Goal: Task Accomplishment & Management: Use online tool/utility

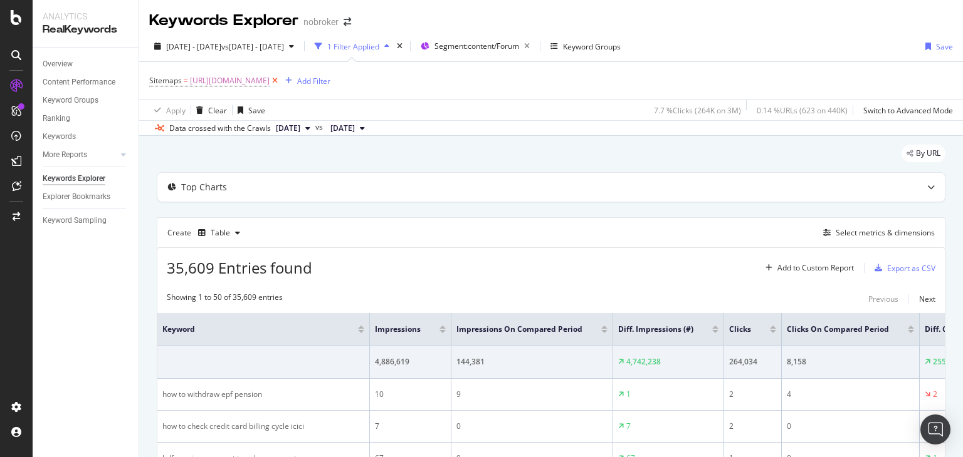
click at [280, 82] on icon at bounding box center [274, 81] width 11 height 13
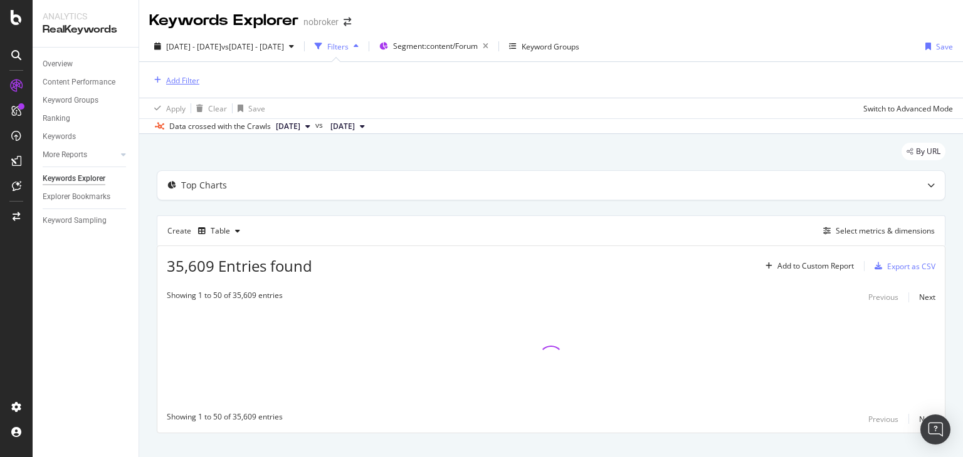
click at [185, 80] on div "Add Filter" at bounding box center [182, 80] width 33 height 11
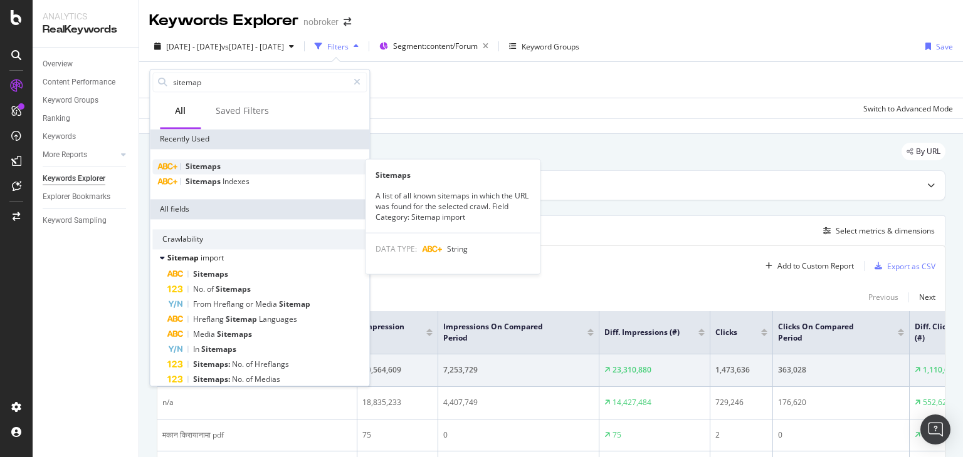
type input "sitemap"
click at [208, 164] on span "Sitemaps" at bounding box center [202, 166] width 35 height 11
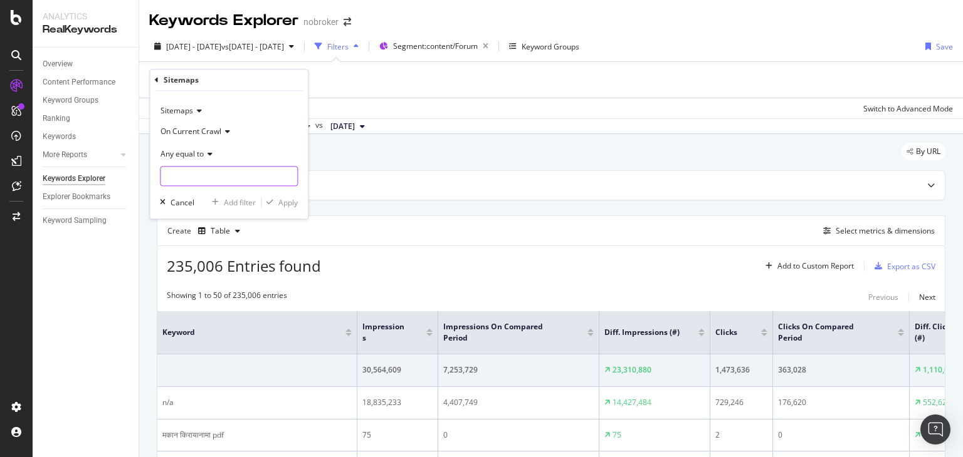
click at [201, 175] on input "text" at bounding box center [228, 177] width 137 height 20
paste input "[URL][DOMAIN_NAME]"
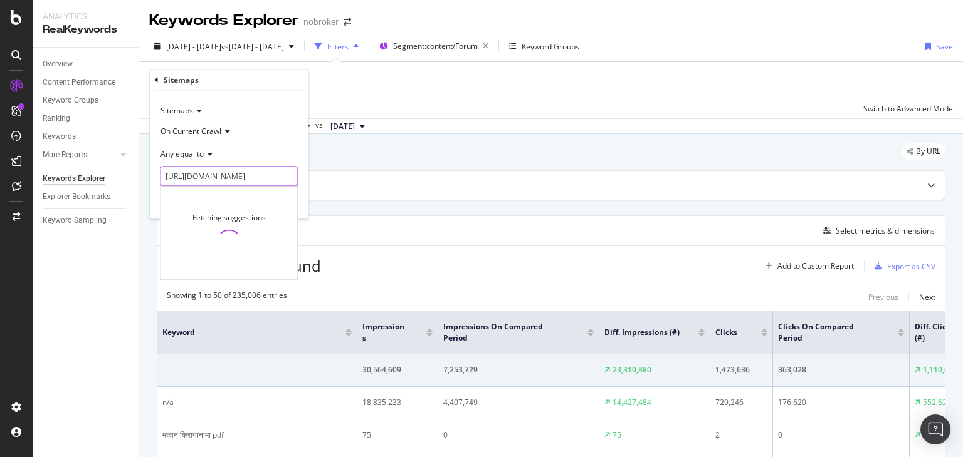
scroll to position [0, 114]
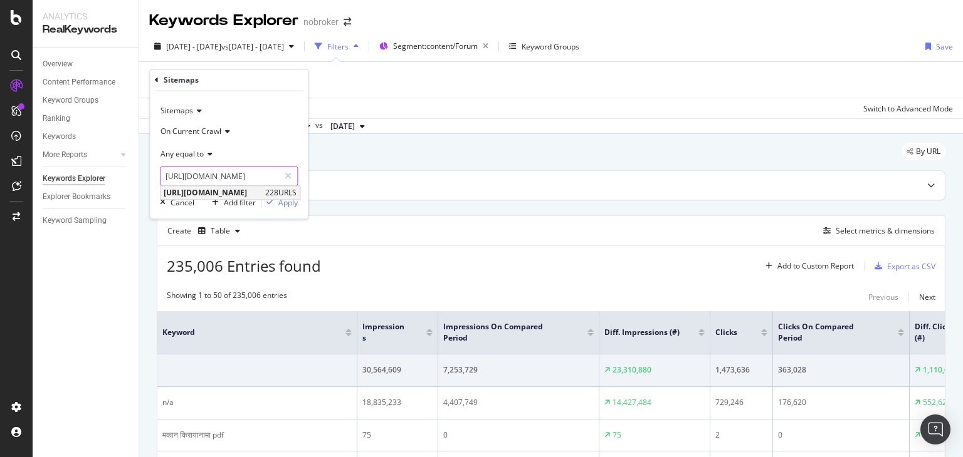
type input "[URL][DOMAIN_NAME]"
click at [262, 194] on span "[URL][DOMAIN_NAME]" at bounding box center [213, 193] width 98 height 11
click at [286, 202] on div "Apply" at bounding box center [287, 202] width 19 height 11
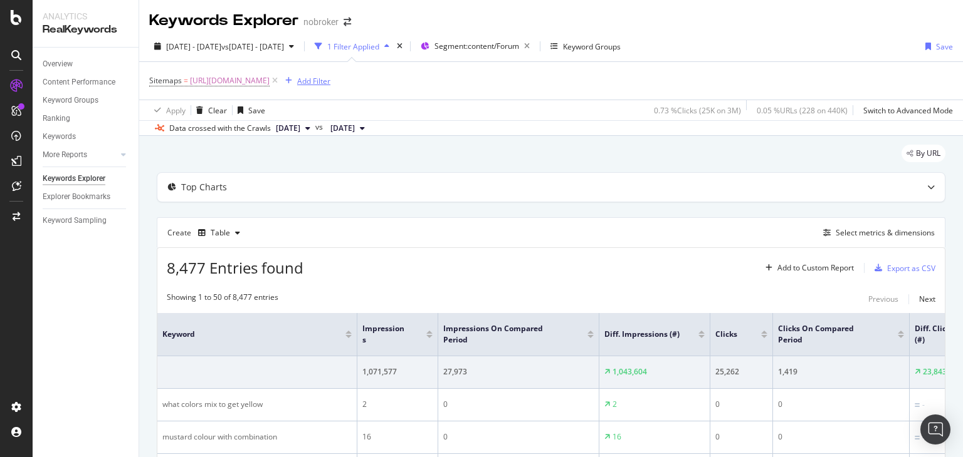
click at [330, 81] on div "Add Filter" at bounding box center [313, 81] width 33 height 11
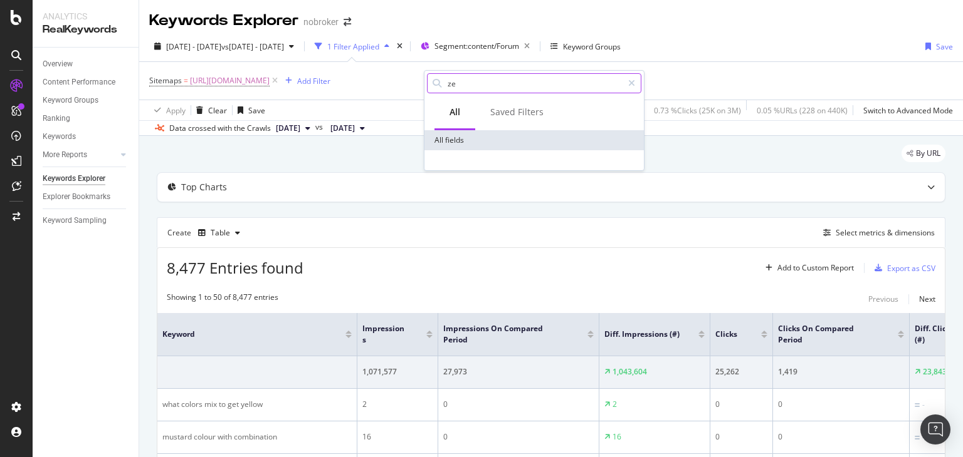
type input "z"
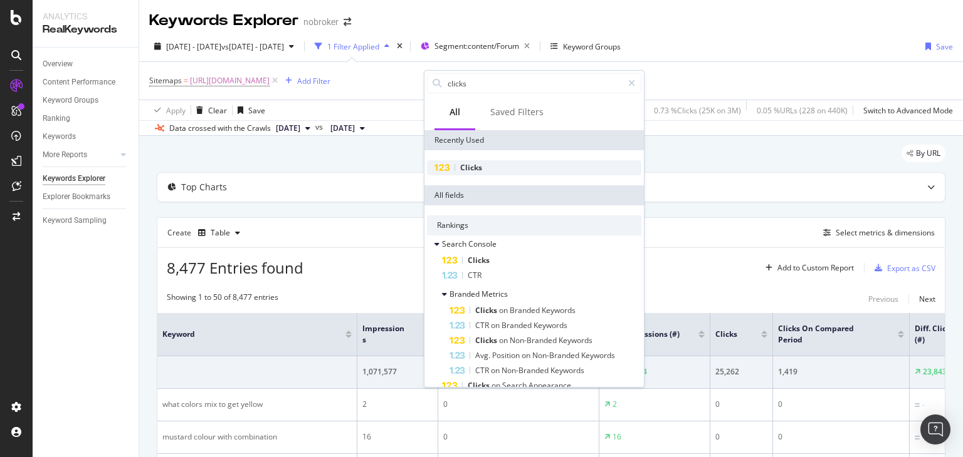
type input "clicks"
click at [484, 169] on div "Clicks" at bounding box center [534, 167] width 214 height 15
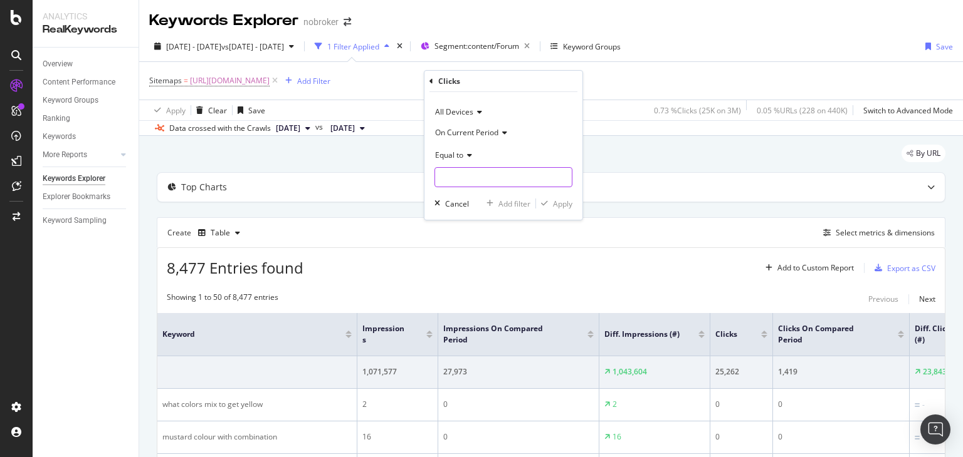
click at [484, 180] on input "number" at bounding box center [503, 177] width 138 height 20
type input "0"
click at [556, 207] on div "Apply" at bounding box center [562, 204] width 19 height 11
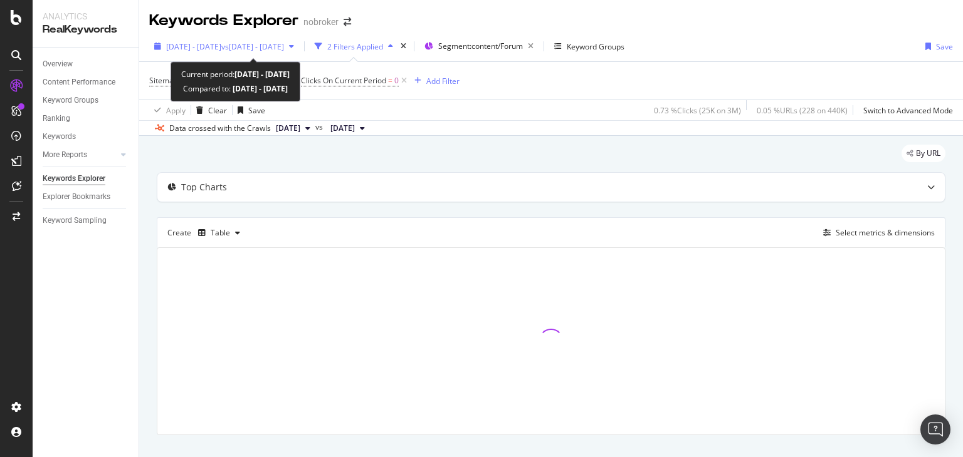
click at [221, 48] on span "[DATE] - [DATE]" at bounding box center [193, 46] width 55 height 11
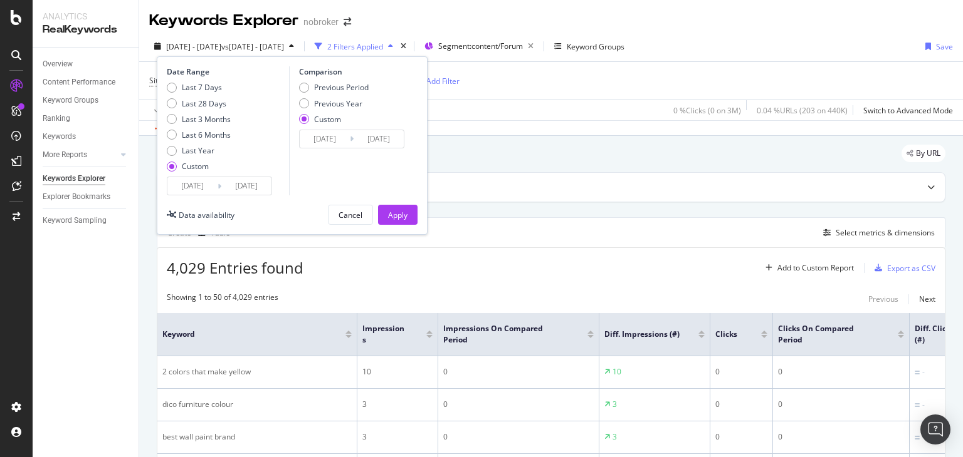
click at [208, 189] on input "[DATE]" at bounding box center [192, 186] width 50 height 18
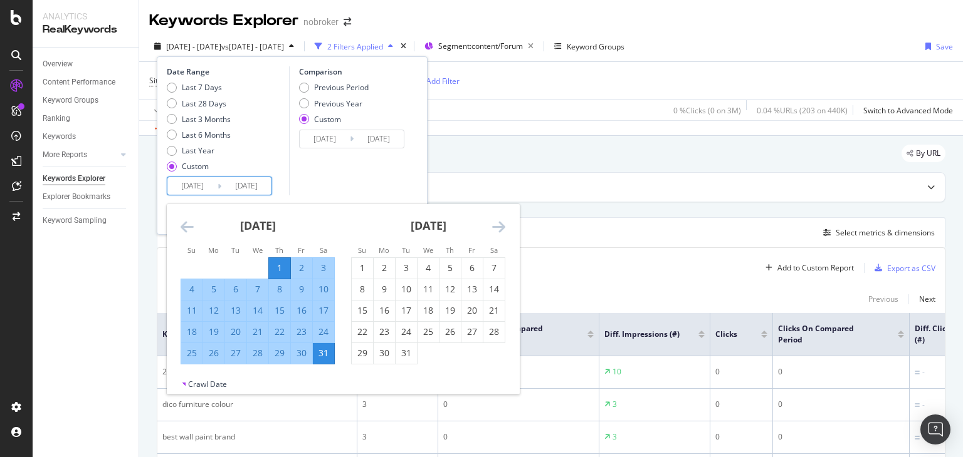
click at [278, 266] on div "1" at bounding box center [279, 268] width 21 height 13
type input "[DATE]"
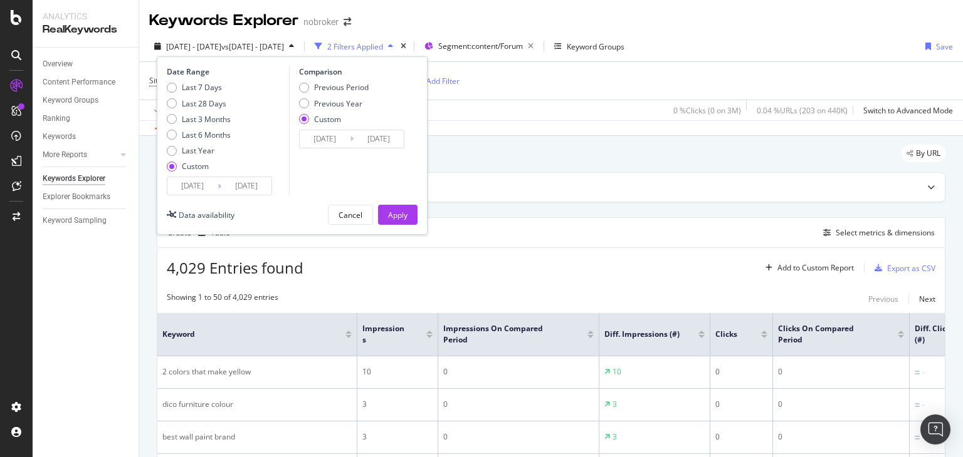
click at [207, 189] on input "[DATE]" at bounding box center [192, 186] width 50 height 18
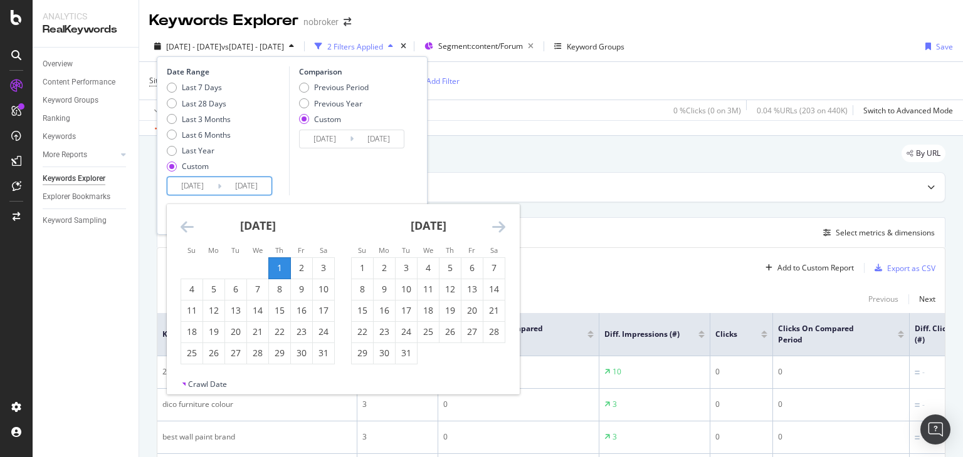
click at [499, 229] on icon "Move forward to switch to the next month." at bounding box center [498, 226] width 13 height 15
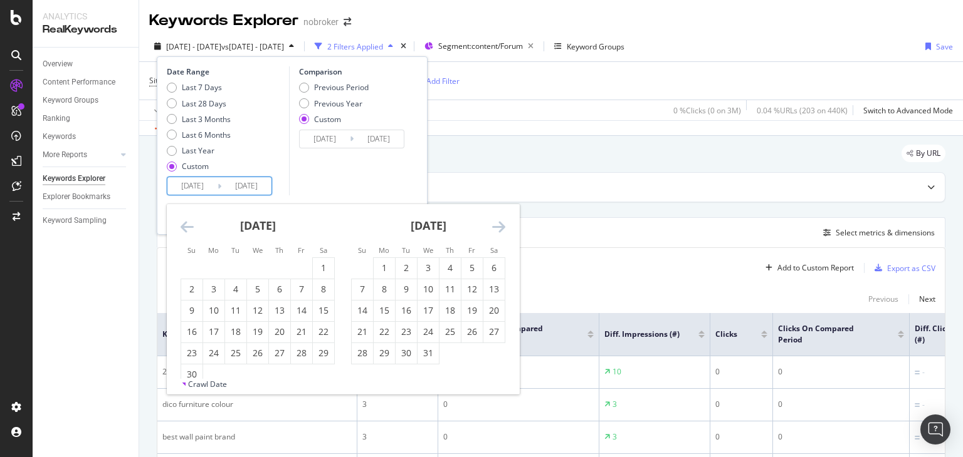
click at [499, 229] on icon "Move forward to switch to the next month." at bounding box center [498, 226] width 13 height 15
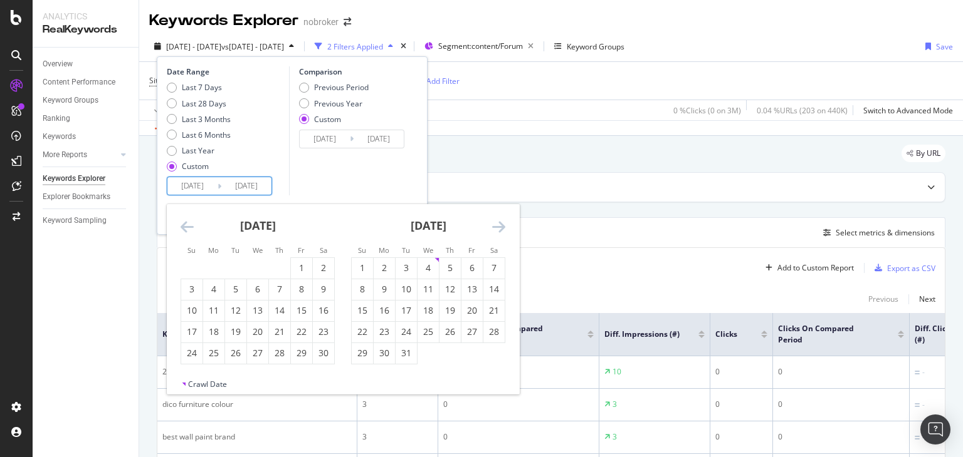
click at [499, 229] on icon "Move forward to switch to the next month." at bounding box center [498, 226] width 13 height 15
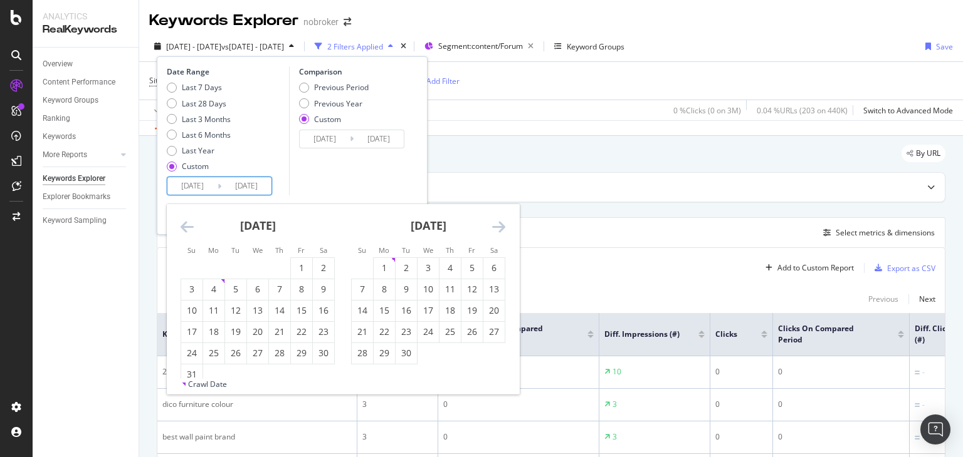
click at [499, 229] on icon "Move forward to switch to the next month." at bounding box center [498, 226] width 13 height 15
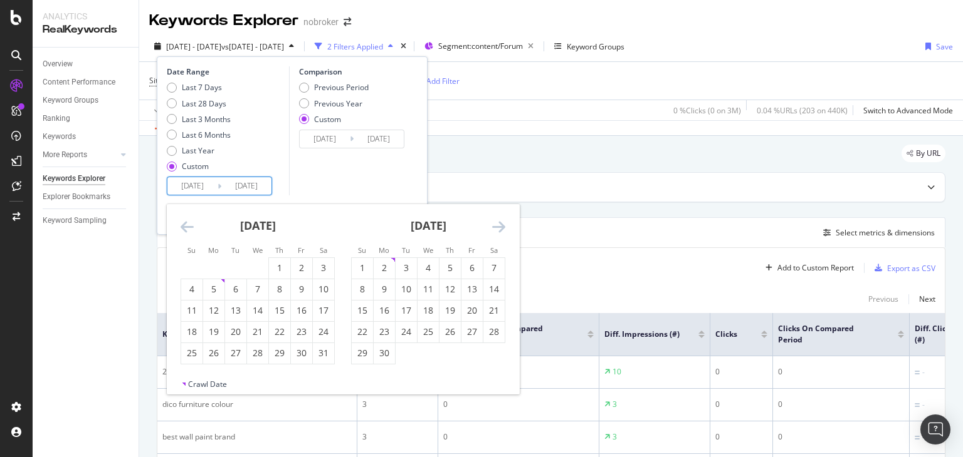
click at [499, 229] on icon "Move forward to switch to the next month." at bounding box center [498, 226] width 13 height 15
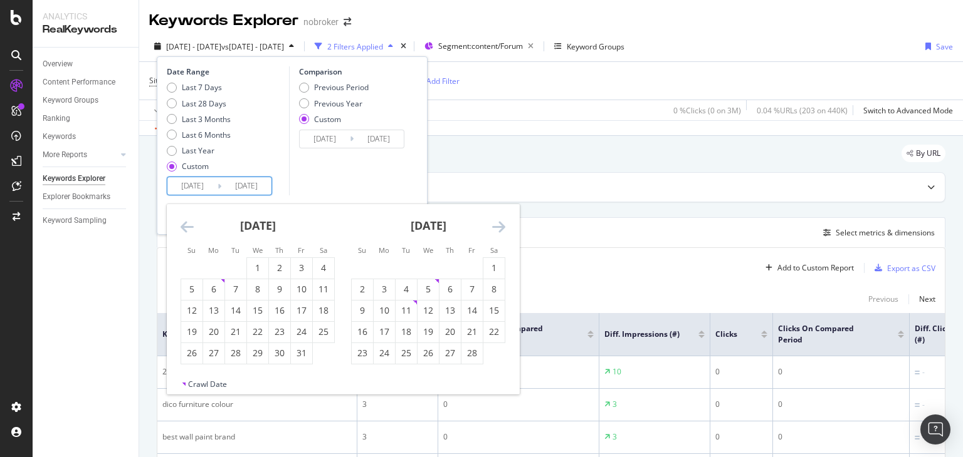
click at [499, 229] on icon "Move forward to switch to the next month." at bounding box center [498, 226] width 13 height 15
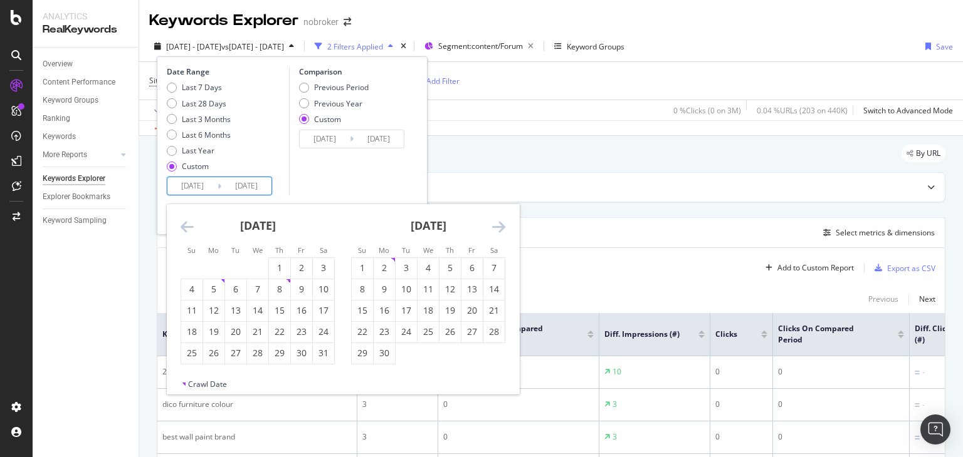
click at [499, 229] on icon "Move forward to switch to the next month." at bounding box center [498, 226] width 13 height 15
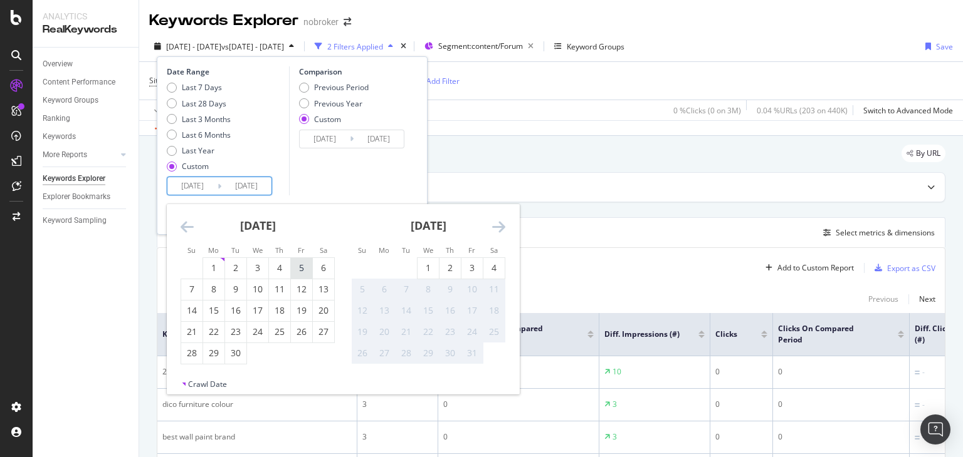
click at [300, 271] on div "5" at bounding box center [301, 268] width 21 height 13
type input "[DATE]"
click at [301, 270] on div "5" at bounding box center [301, 268] width 21 height 13
type input "[DATE]"
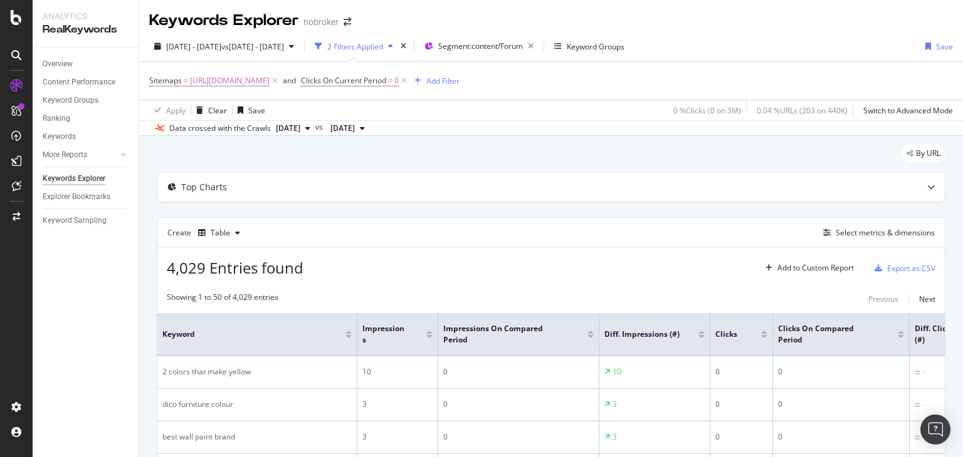
click at [301, 270] on span "4,029 Entries found" at bounding box center [235, 268] width 137 height 21
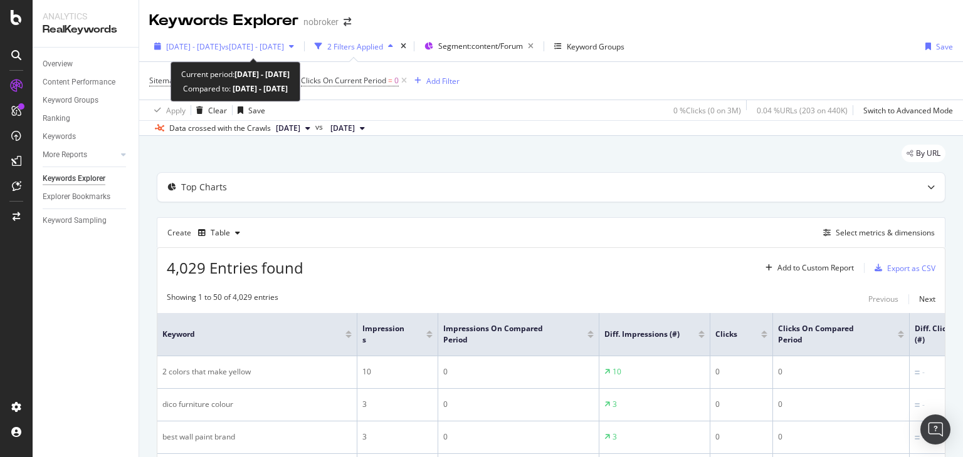
click at [221, 41] on span "[DATE] - [DATE]" at bounding box center [193, 46] width 55 height 11
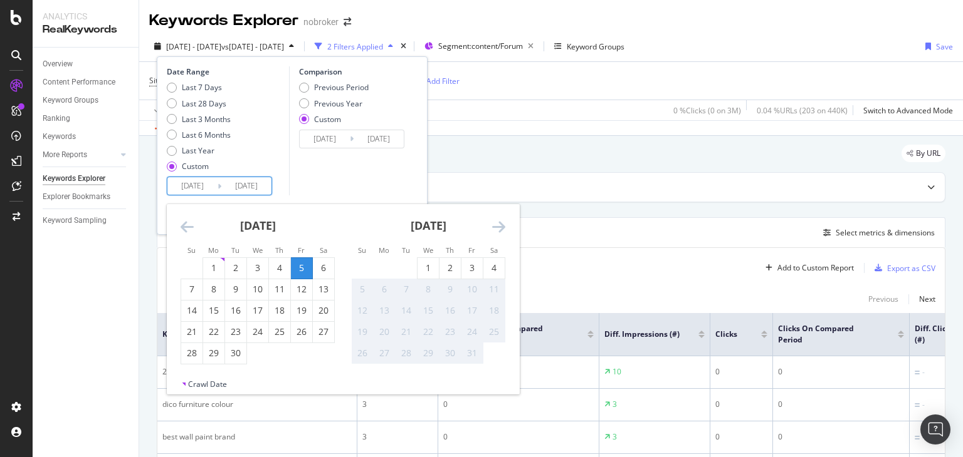
click at [208, 185] on input "[DATE]" at bounding box center [192, 186] width 50 height 18
click at [494, 269] on div "4" at bounding box center [493, 268] width 21 height 13
click at [298, 270] on div "5" at bounding box center [301, 268] width 21 height 13
type input "[DATE]"
click at [298, 270] on div "5" at bounding box center [301, 268] width 21 height 13
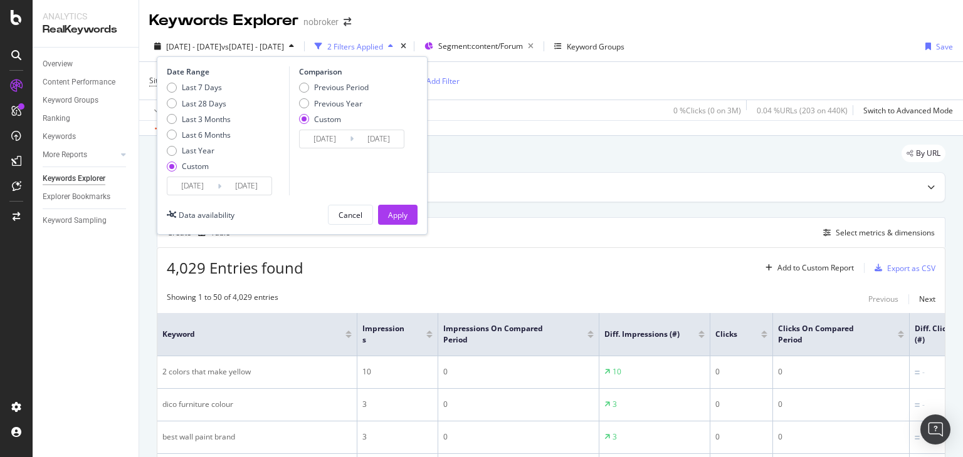
click at [208, 189] on input "[DATE]" at bounding box center [192, 186] width 50 height 18
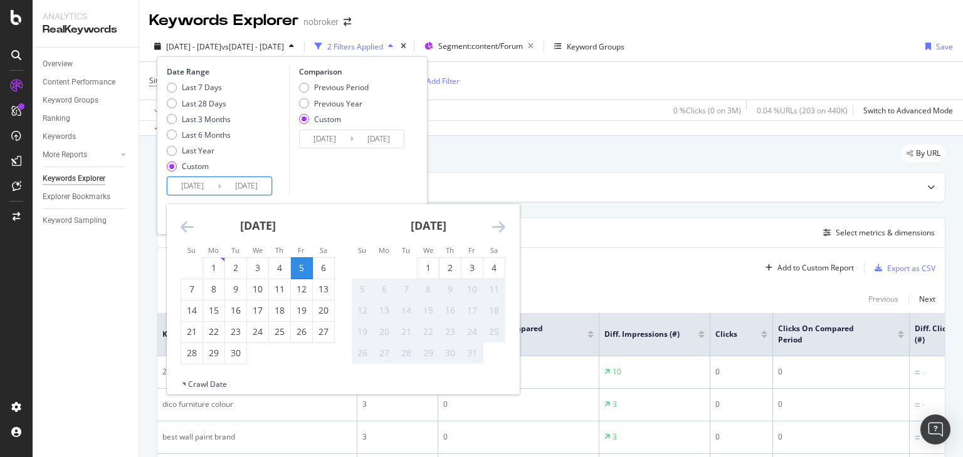
click at [303, 268] on div "5" at bounding box center [301, 268] width 21 height 13
click at [491, 265] on div "4" at bounding box center [493, 268] width 21 height 13
type input "[DATE]"
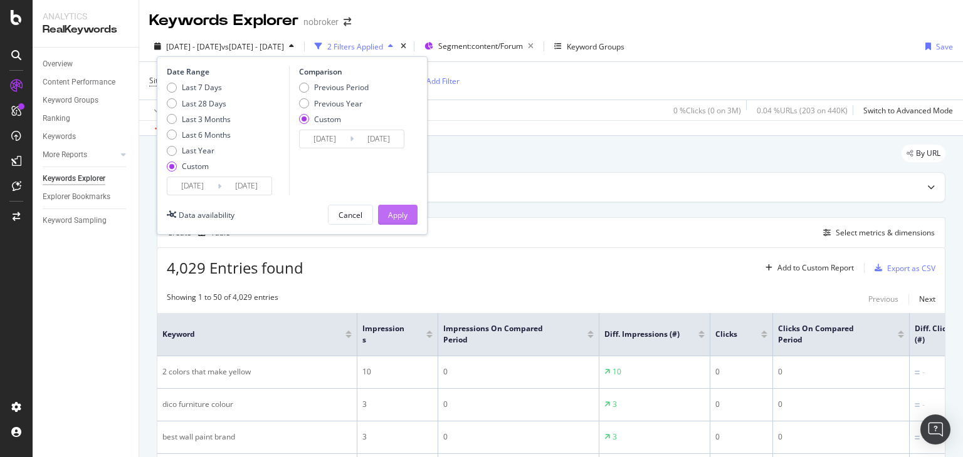
click at [395, 207] on div "Apply" at bounding box center [397, 215] width 19 height 19
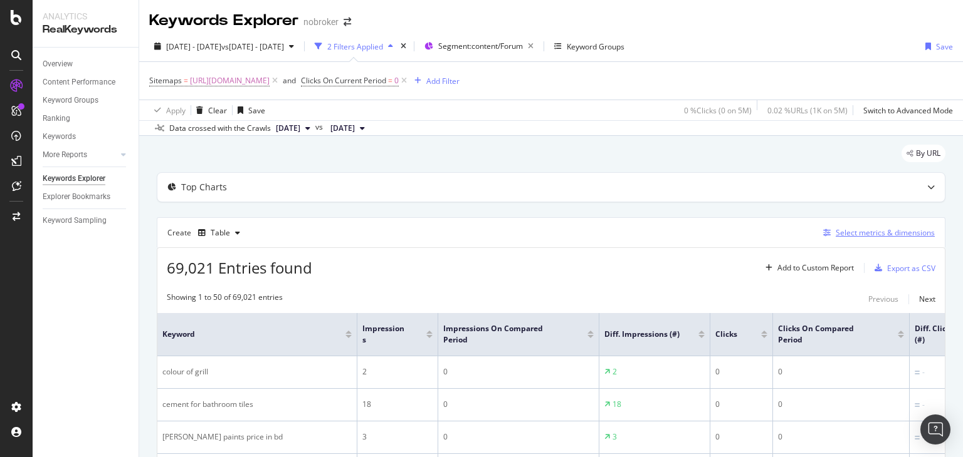
click at [856, 234] on div "Select metrics & dimensions" at bounding box center [884, 232] width 99 height 11
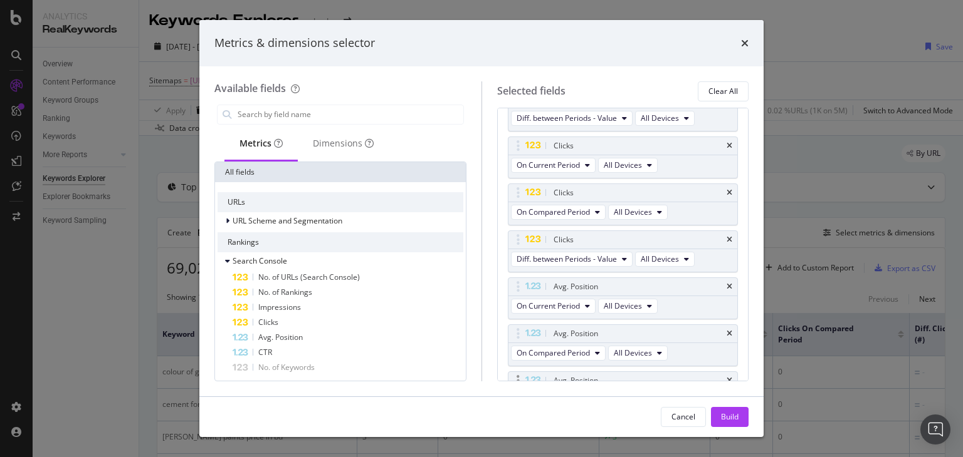
scroll to position [280, 0]
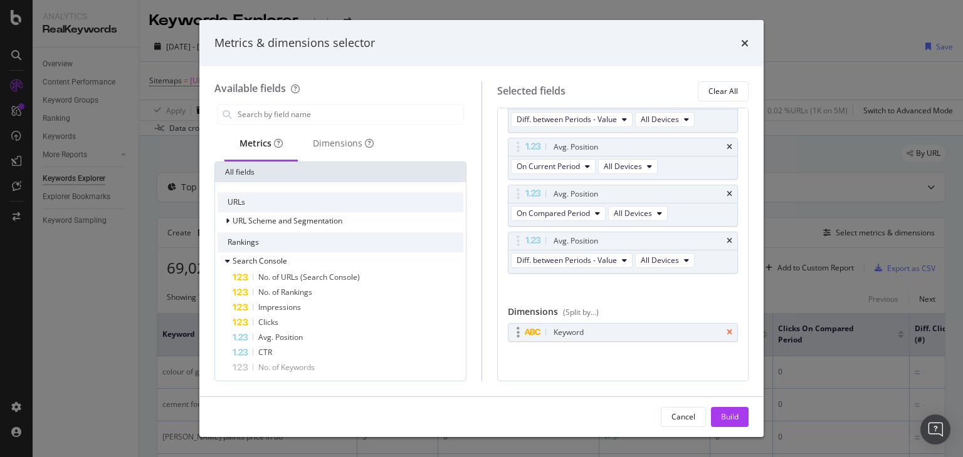
click at [726, 329] on icon "times" at bounding box center [729, 333] width 6 height 8
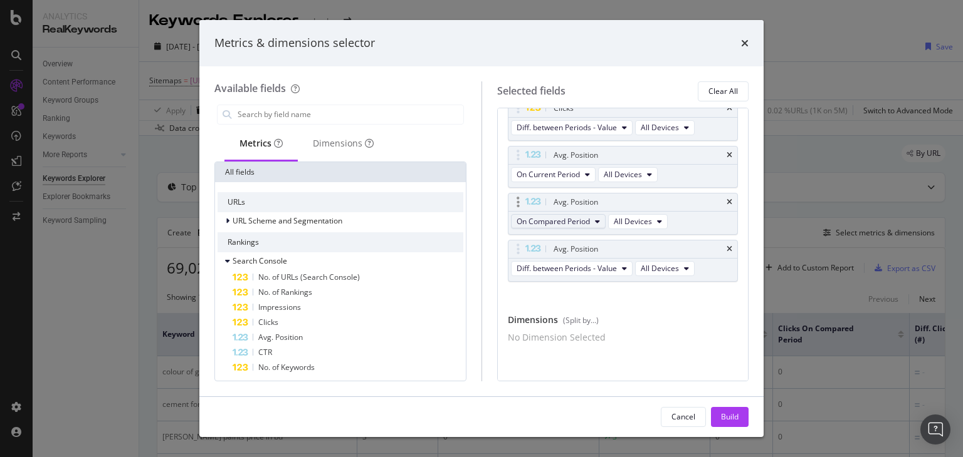
scroll to position [0, 0]
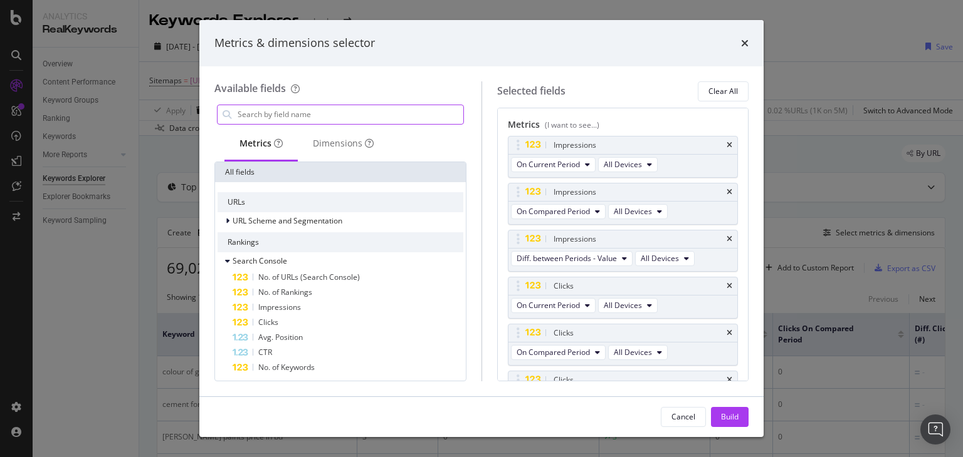
click at [293, 111] on input "modal" at bounding box center [349, 114] width 227 height 19
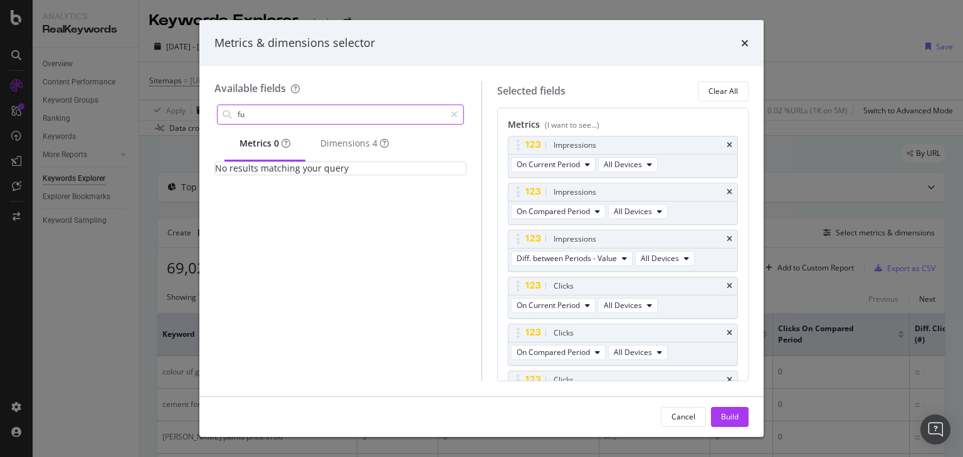
type input "f"
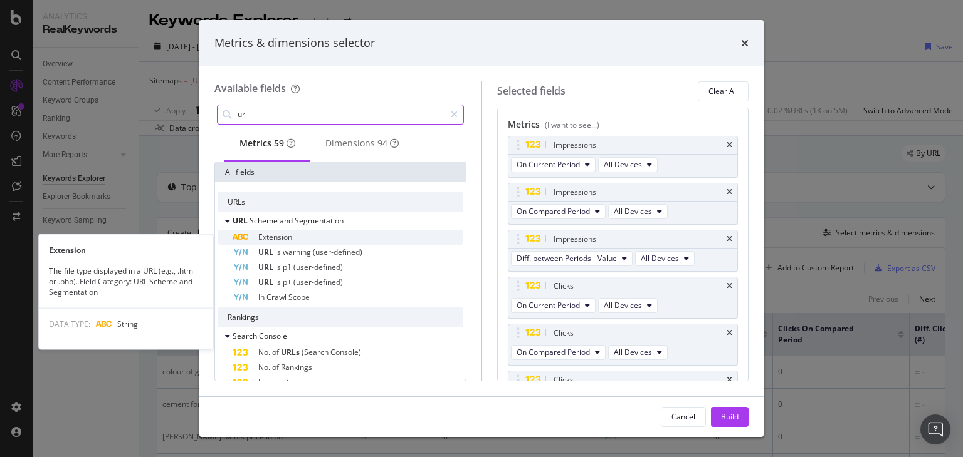
type input "url"
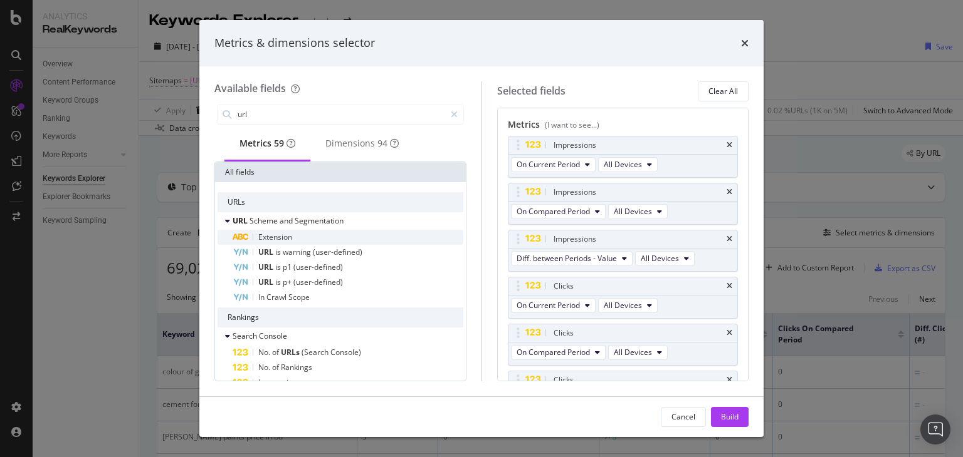
click at [301, 240] on div "Extension" at bounding box center [347, 237] width 231 height 15
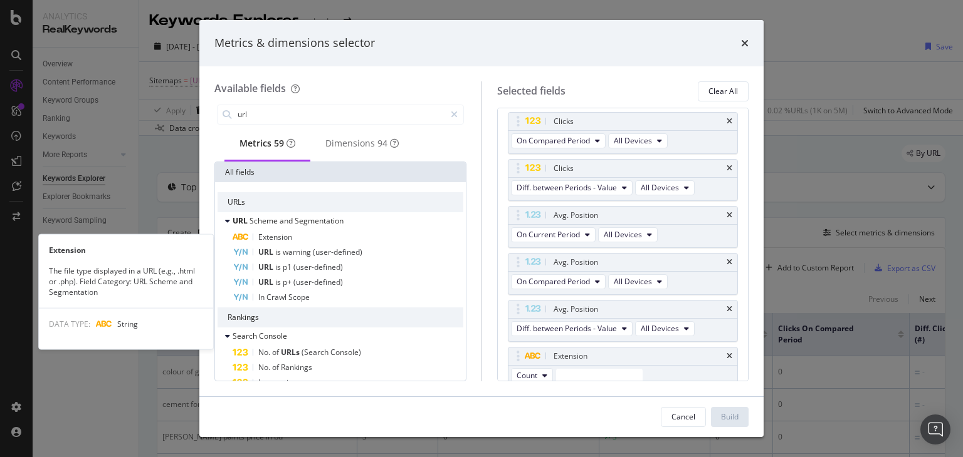
scroll to position [217, 0]
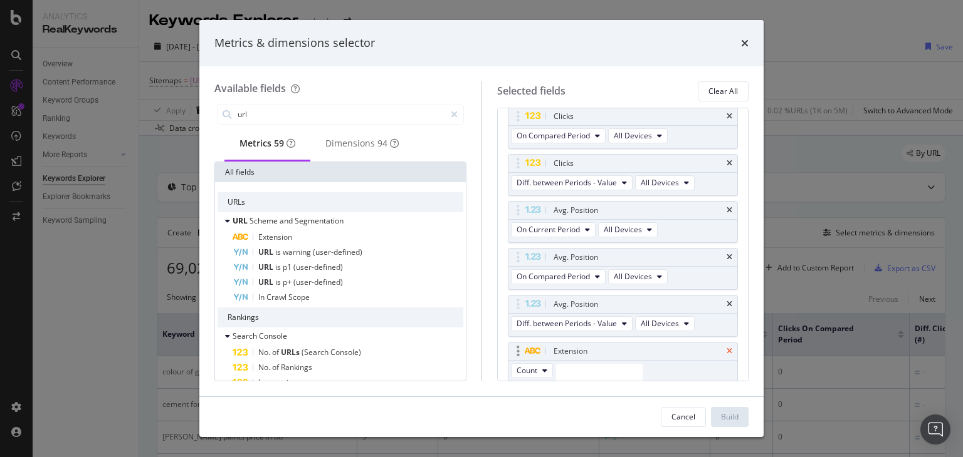
click at [726, 352] on icon "times" at bounding box center [729, 352] width 6 height 8
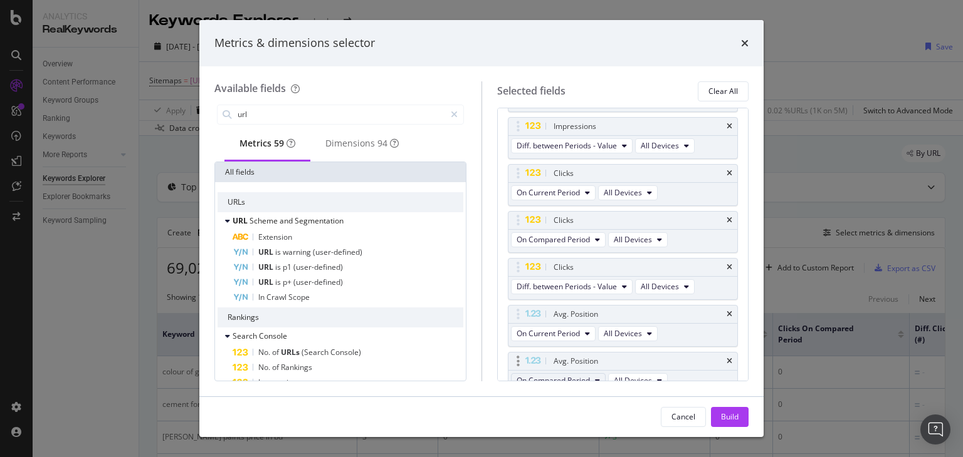
scroll to position [0, 0]
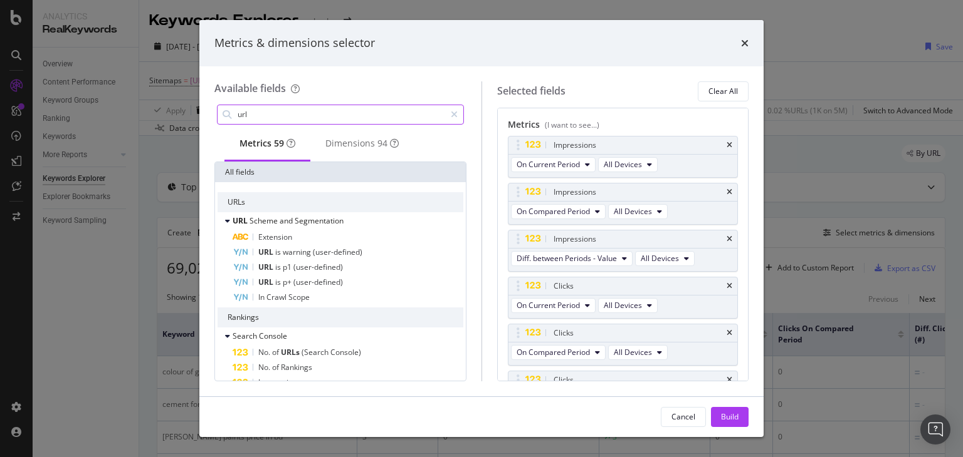
click at [268, 112] on input "url" at bounding box center [340, 114] width 209 height 19
type input "U"
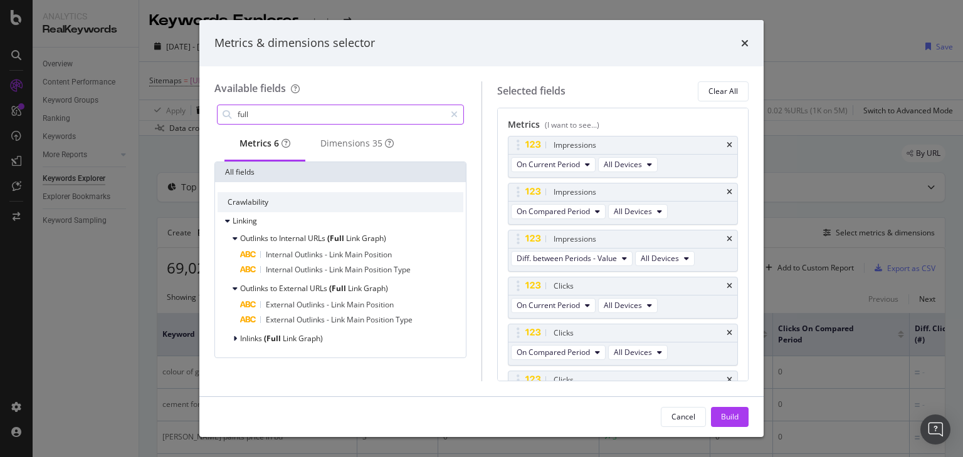
drag, startPoint x: 255, startPoint y: 118, endPoint x: 331, endPoint y: 108, distance: 76.4
click at [226, 116] on div "full" at bounding box center [340, 115] width 247 height 20
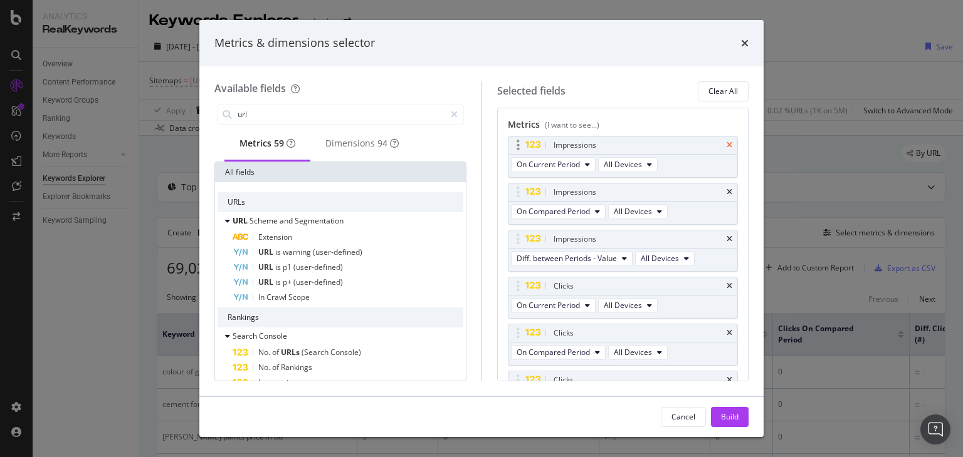
click at [726, 145] on icon "times" at bounding box center [729, 146] width 6 height 8
click at [726, 189] on icon "times" at bounding box center [729, 193] width 6 height 8
click at [726, 143] on icon "times" at bounding box center [729, 146] width 6 height 8
click at [726, 144] on icon "times" at bounding box center [729, 146] width 6 height 8
click at [726, 191] on icon "times" at bounding box center [729, 193] width 6 height 8
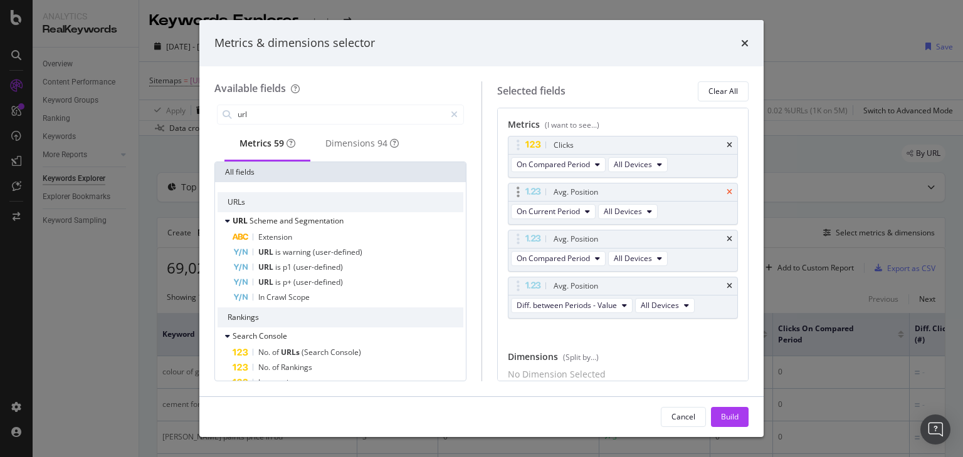
click at [726, 191] on icon "times" at bounding box center [729, 193] width 6 height 8
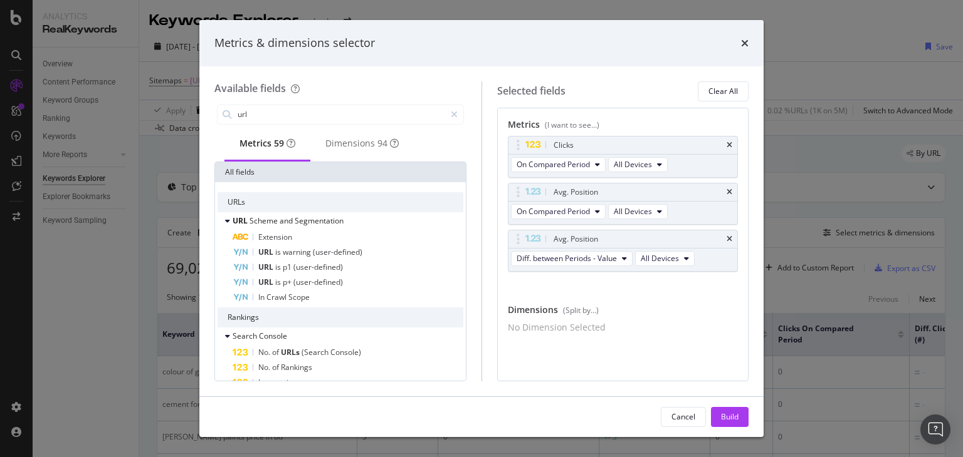
click at [721, 191] on div "Avg. Position" at bounding box center [638, 192] width 174 height 13
click at [727, 191] on icon "times" at bounding box center [729, 193] width 6 height 8
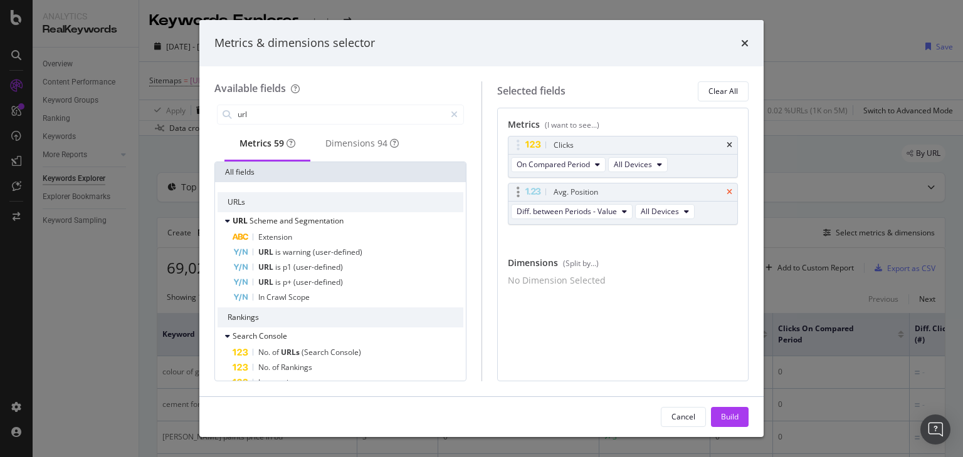
click at [729, 192] on icon "times" at bounding box center [729, 193] width 6 height 8
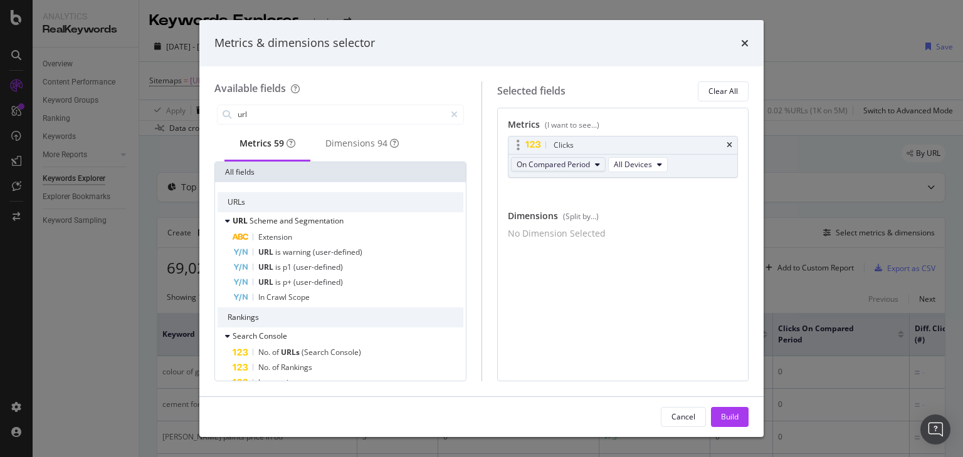
click at [592, 169] on button "On Compared Period" at bounding box center [558, 164] width 95 height 15
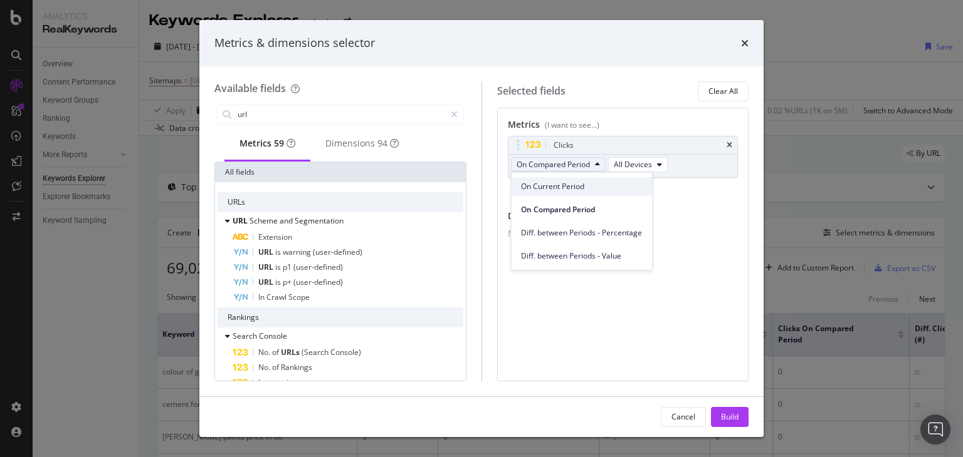
click at [572, 185] on span "On Current Period" at bounding box center [581, 186] width 121 height 11
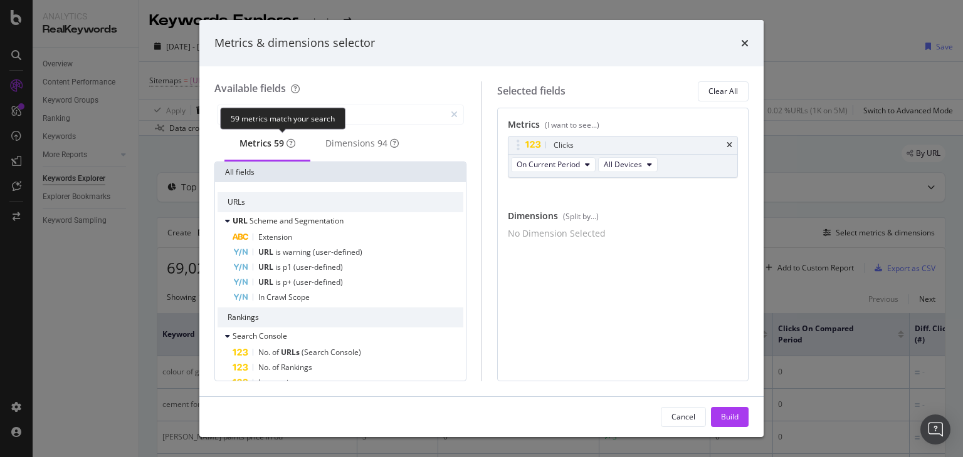
click at [308, 113] on div "59 metrics match your search" at bounding box center [282, 119] width 125 height 22
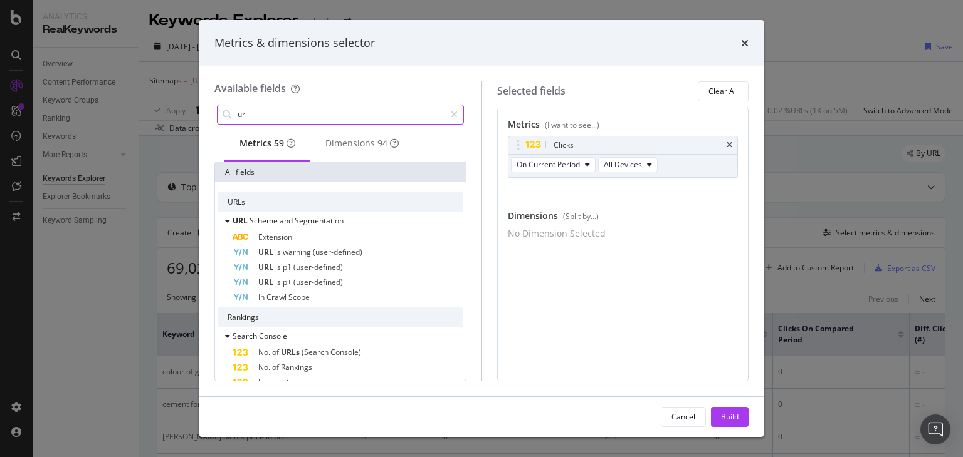
click at [406, 112] on input "url" at bounding box center [340, 114] width 209 height 19
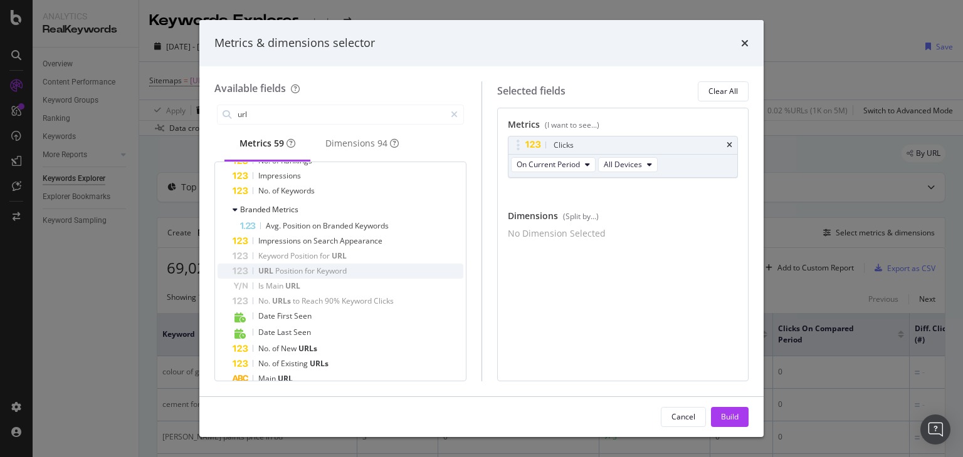
scroll to position [211, 0]
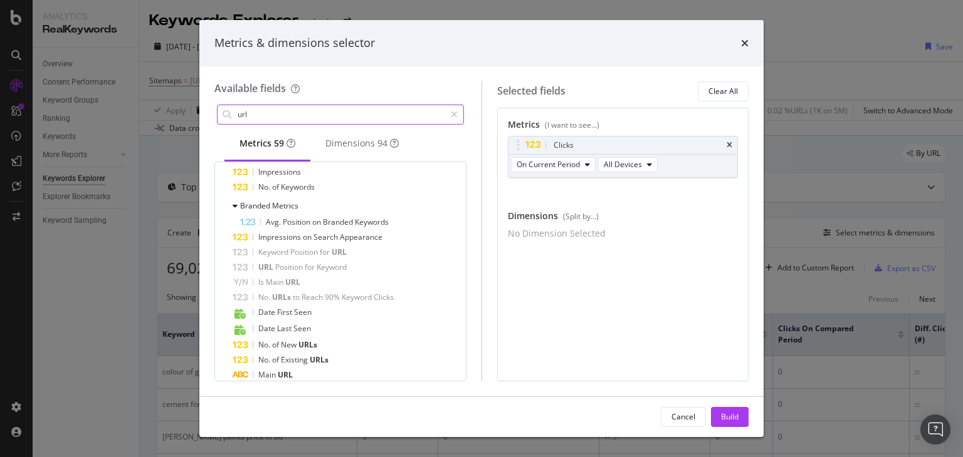
click at [271, 118] on input "url" at bounding box center [340, 114] width 209 height 19
type input "u"
click at [561, 169] on span "On Current Period" at bounding box center [547, 164] width 63 height 11
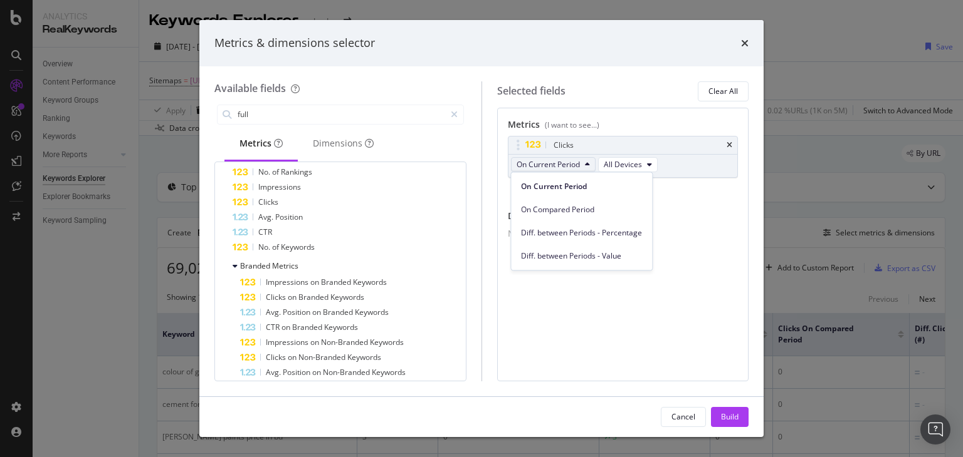
scroll to position [0, 0]
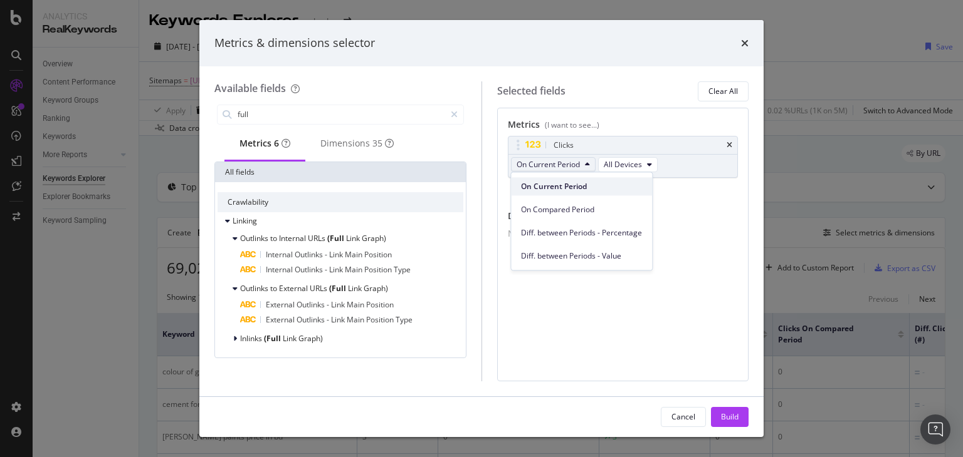
click at [558, 189] on span "On Current Period" at bounding box center [581, 186] width 121 height 11
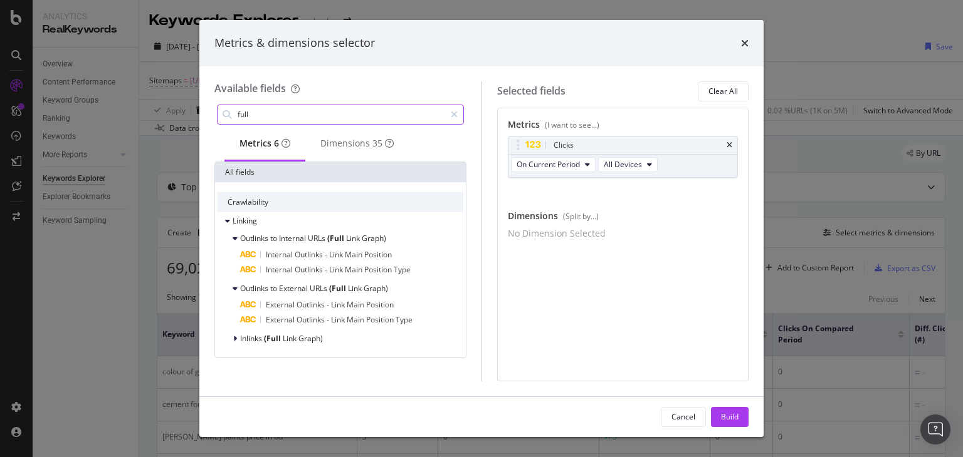
click at [335, 118] on input "full" at bounding box center [340, 114] width 209 height 19
click at [318, 117] on input "full" at bounding box center [340, 114] width 209 height 19
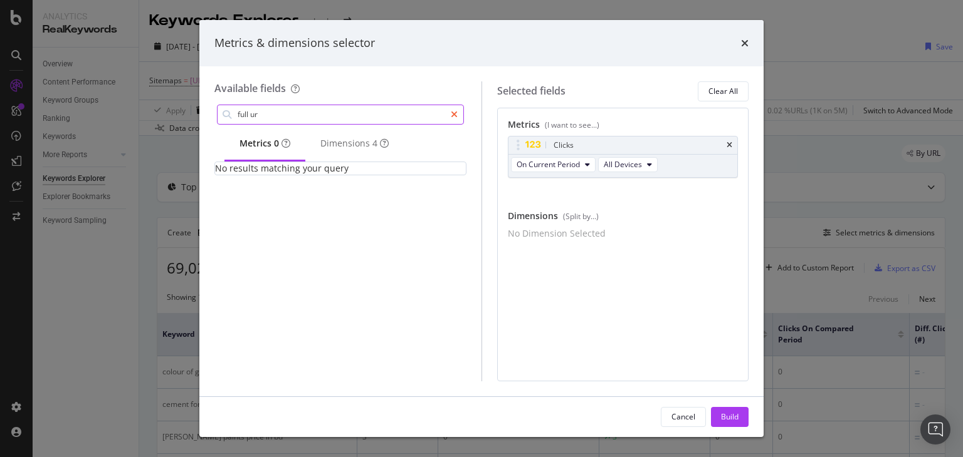
type input "full ur"
click at [453, 112] on icon "modal" at bounding box center [454, 114] width 7 height 9
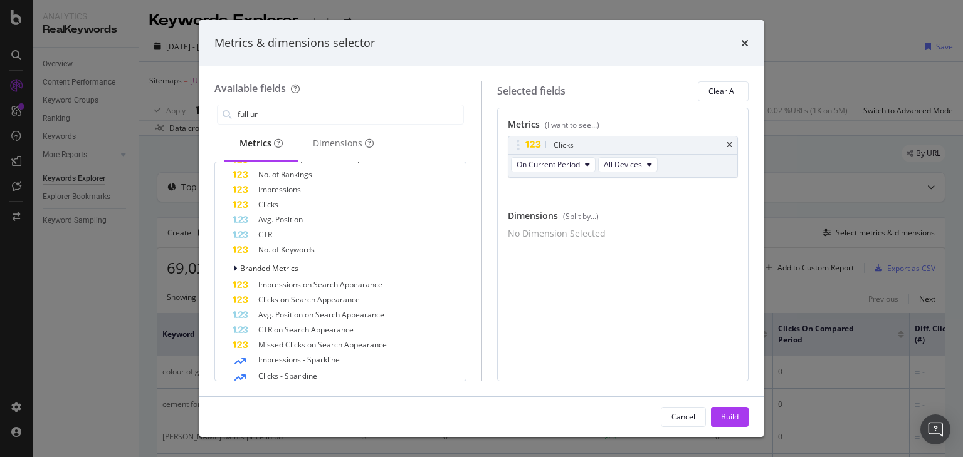
scroll to position [125, 0]
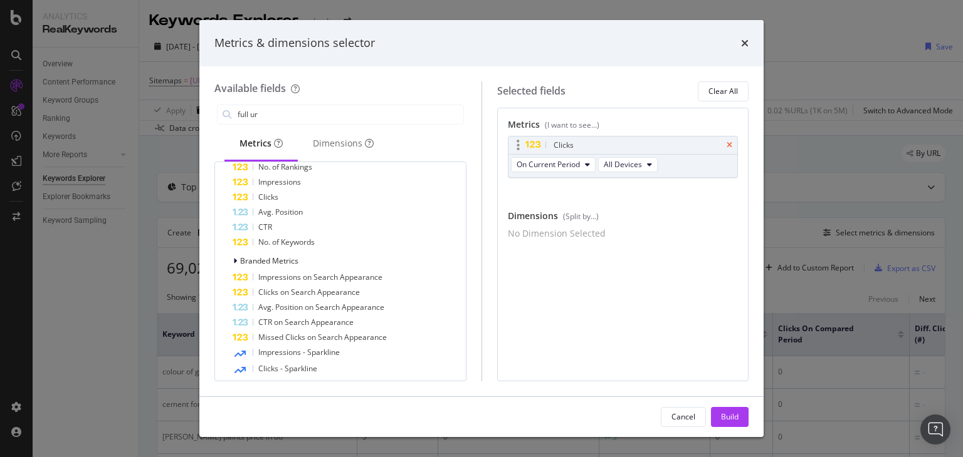
click at [728, 147] on icon "times" at bounding box center [729, 146] width 6 height 8
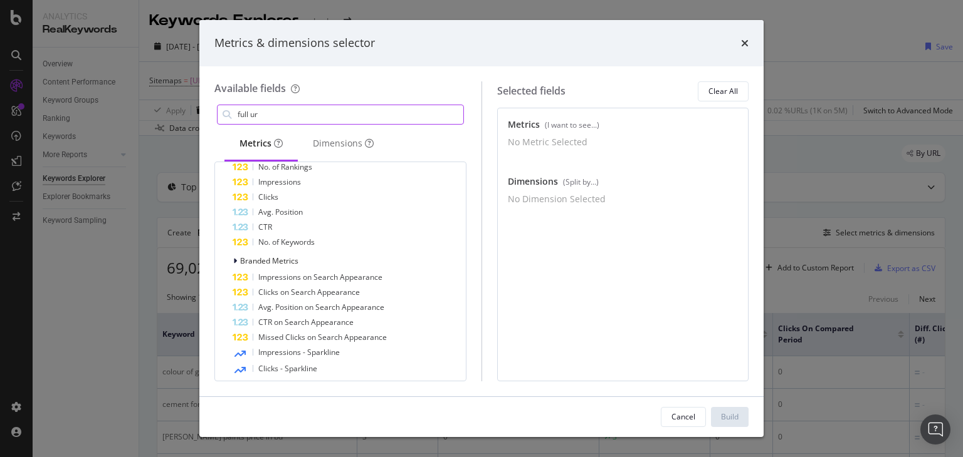
click at [323, 112] on input "full ur" at bounding box center [349, 114] width 227 height 19
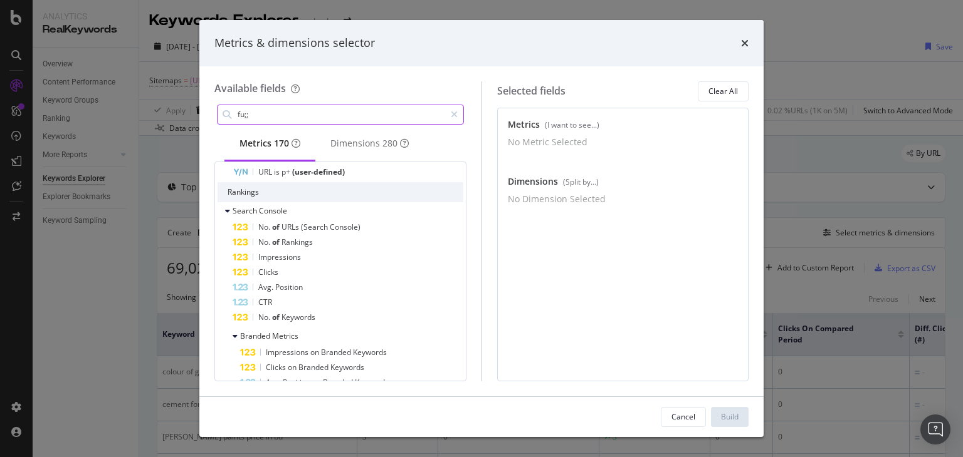
scroll to position [0, 0]
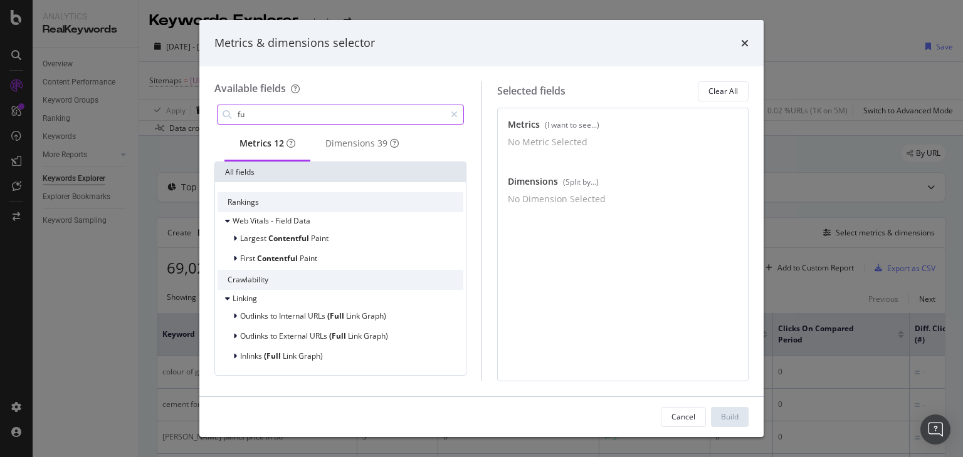
type input "f"
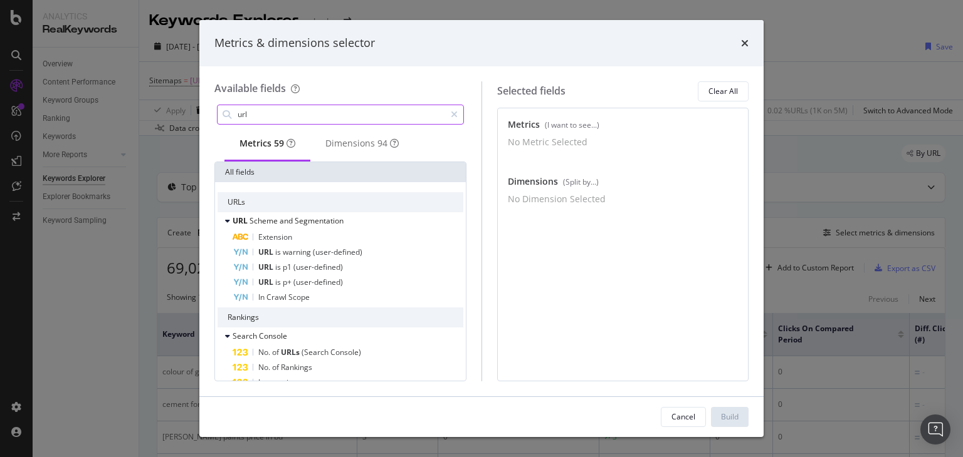
type input "url"
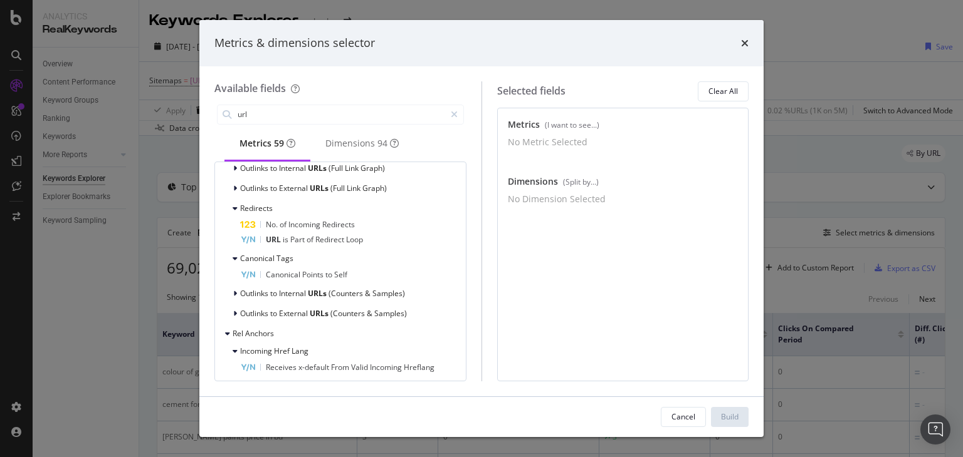
scroll to position [1176, 0]
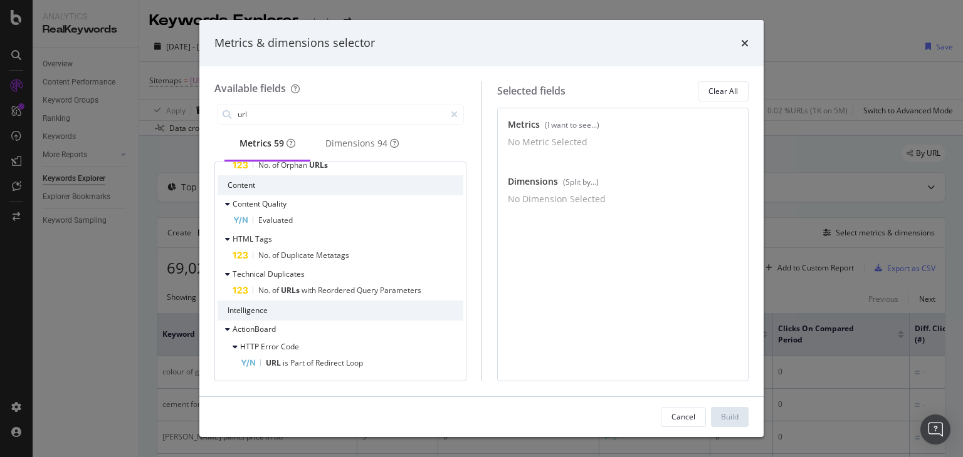
click at [741, 38] on icon "times" at bounding box center [745, 43] width 8 height 10
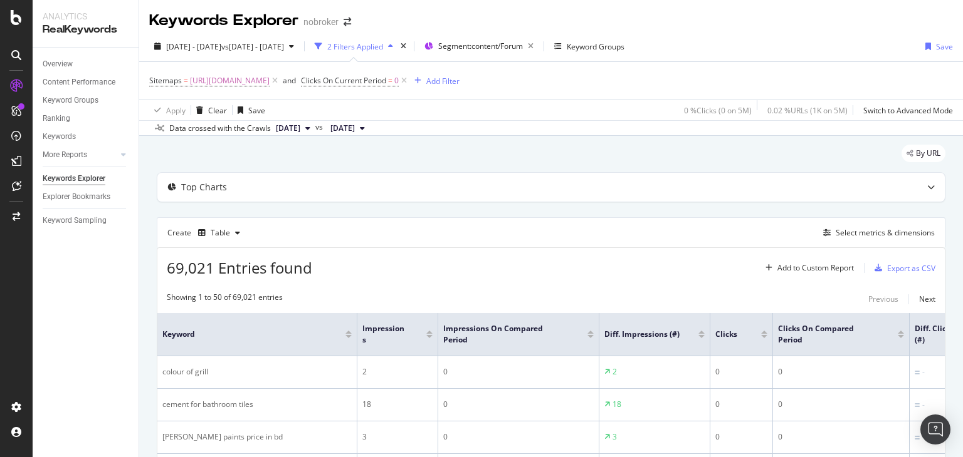
click at [840, 224] on div "Create Table Select metrics & dimensions" at bounding box center [551, 232] width 788 height 30
click at [849, 234] on div "Select metrics & dimensions" at bounding box center [884, 232] width 99 height 11
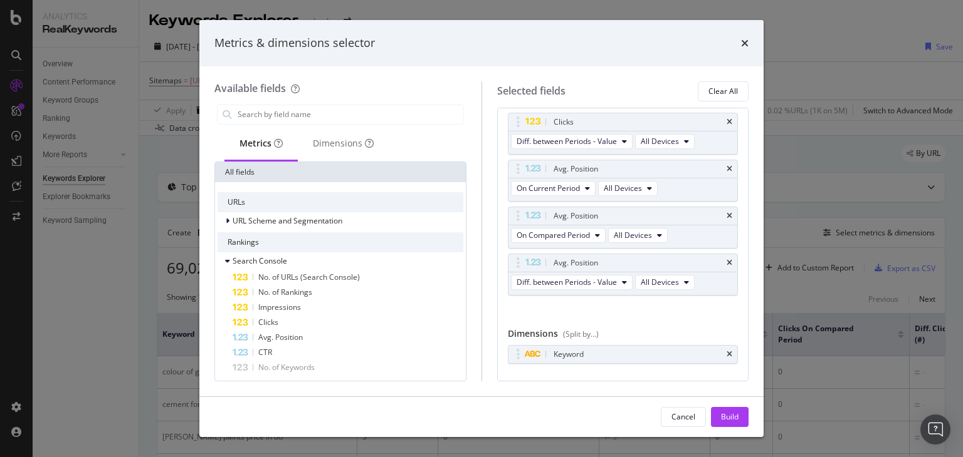
scroll to position [280, 0]
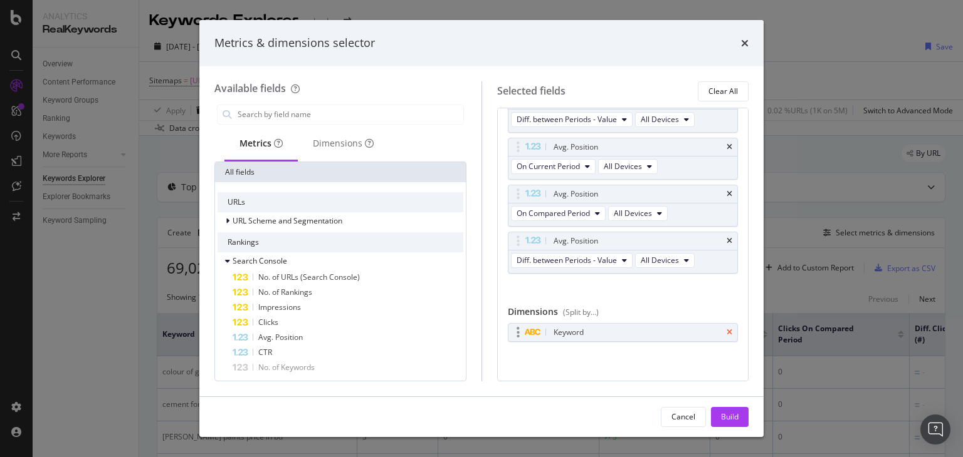
click at [726, 330] on icon "times" at bounding box center [729, 333] width 6 height 8
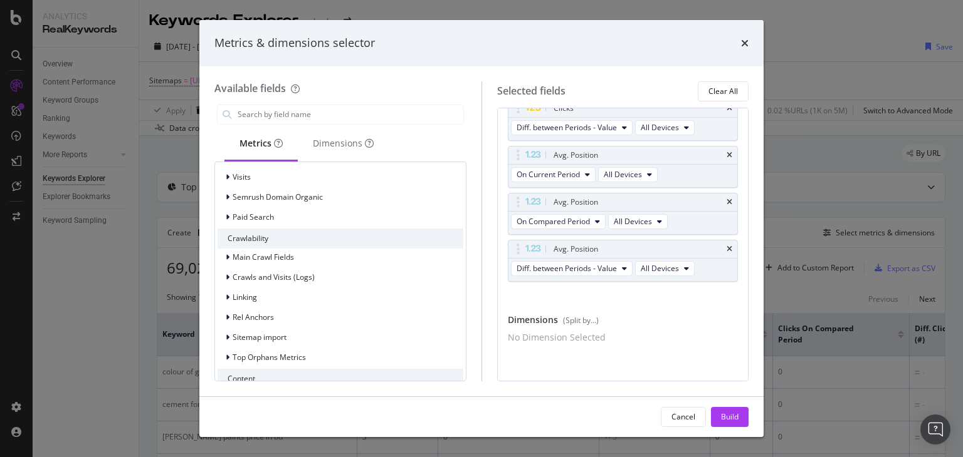
scroll to position [654, 0]
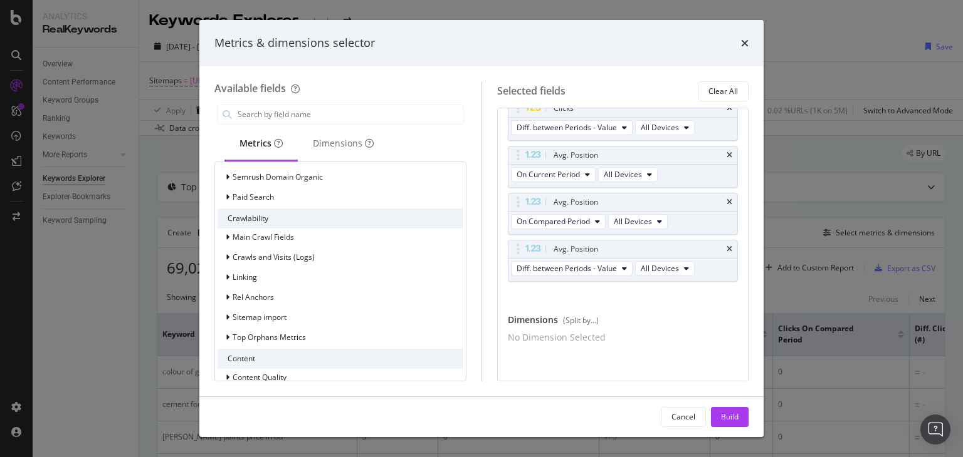
click at [748, 34] on div "Metrics & dimensions selector" at bounding box center [481, 43] width 564 height 46
click at [744, 38] on icon "times" at bounding box center [745, 43] width 8 height 10
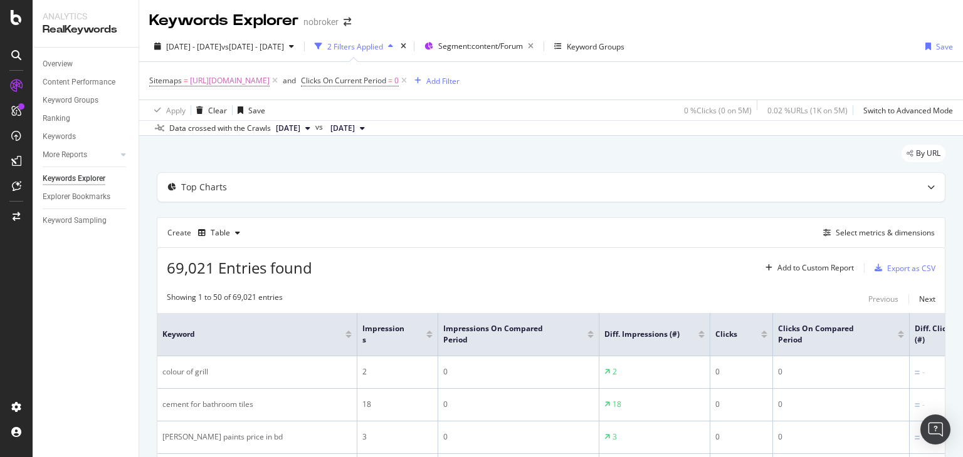
click at [355, 126] on span "[DATE]" at bounding box center [342, 128] width 24 height 11
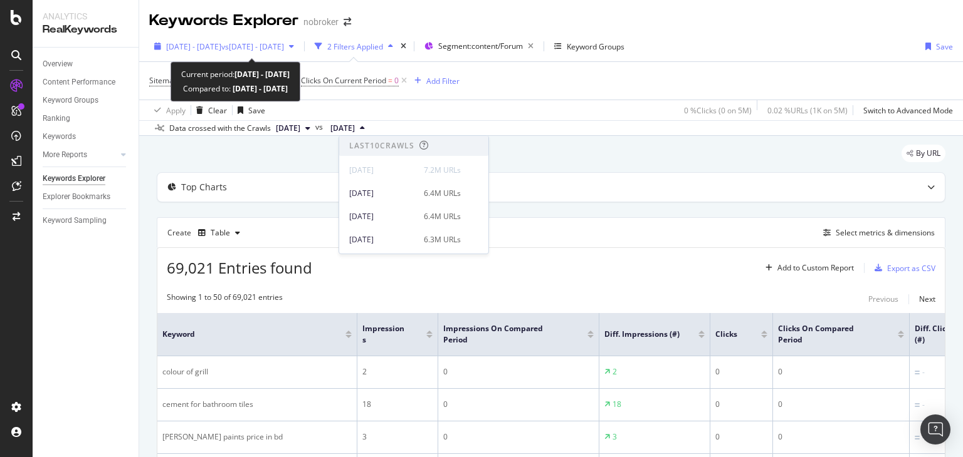
click at [299, 52] on div "[DATE] - [DATE] vs [DATE] - [DATE]" at bounding box center [224, 46] width 150 height 19
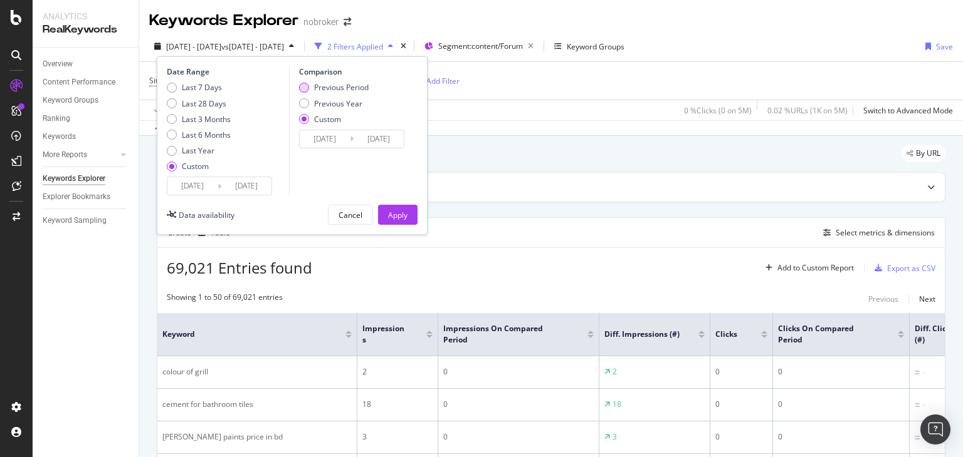
click at [326, 88] on div "Previous Period" at bounding box center [341, 87] width 55 height 11
type input "[DATE]"
click at [395, 208] on div "Apply" at bounding box center [397, 215] width 19 height 19
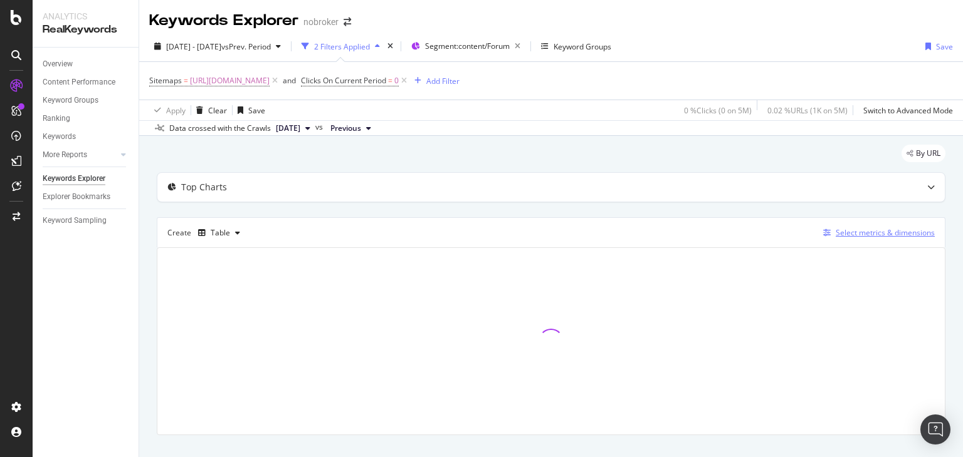
click at [835, 229] on div "Select metrics & dimensions" at bounding box center [884, 232] width 99 height 11
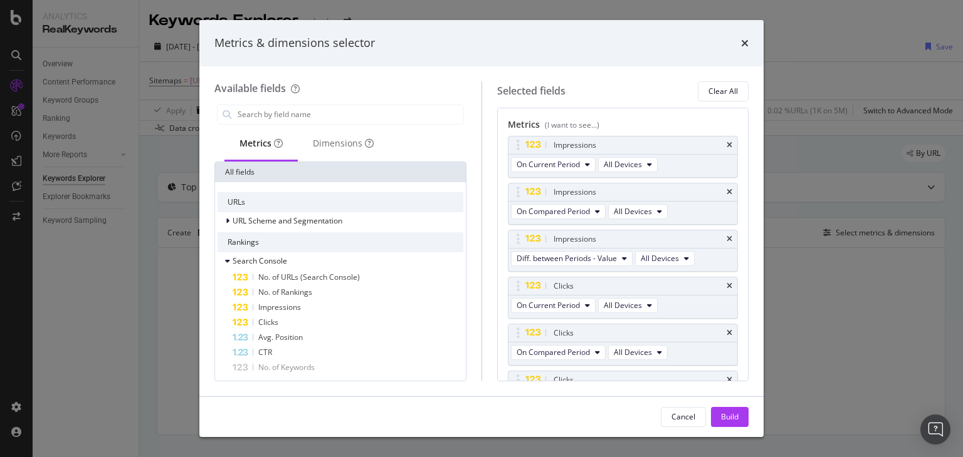
click at [559, 125] on div "(I want to see...)" at bounding box center [572, 125] width 55 height 11
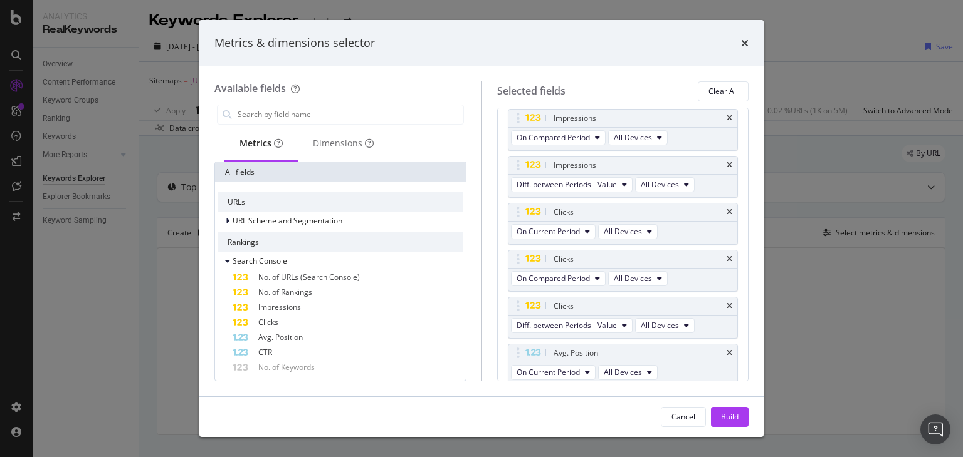
scroll to position [65, 0]
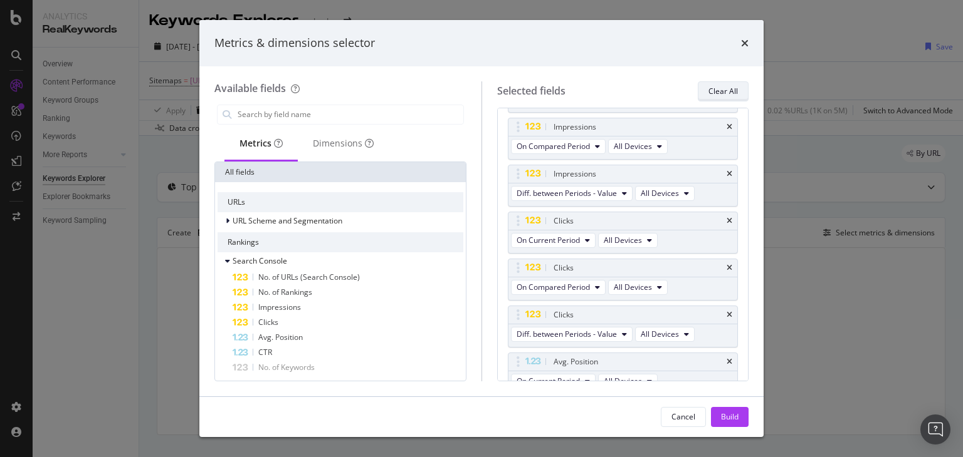
click at [723, 99] on div "Clear All" at bounding box center [722, 92] width 29 height 18
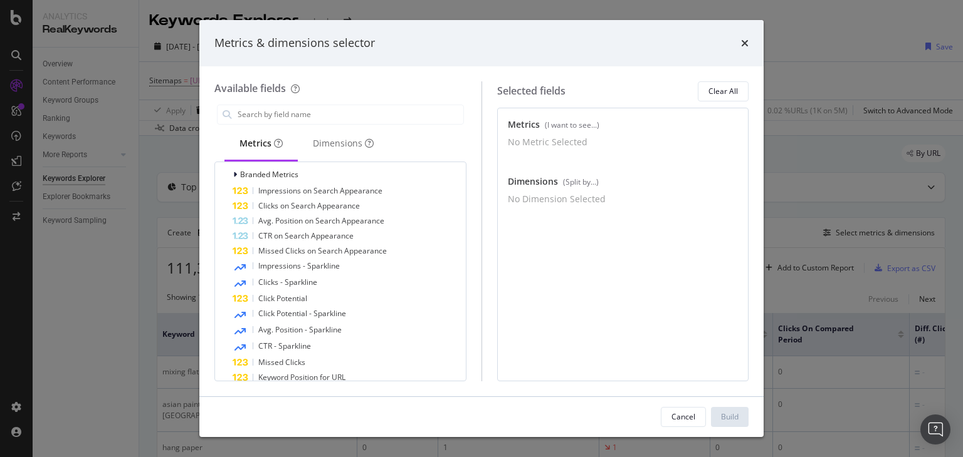
scroll to position [0, 0]
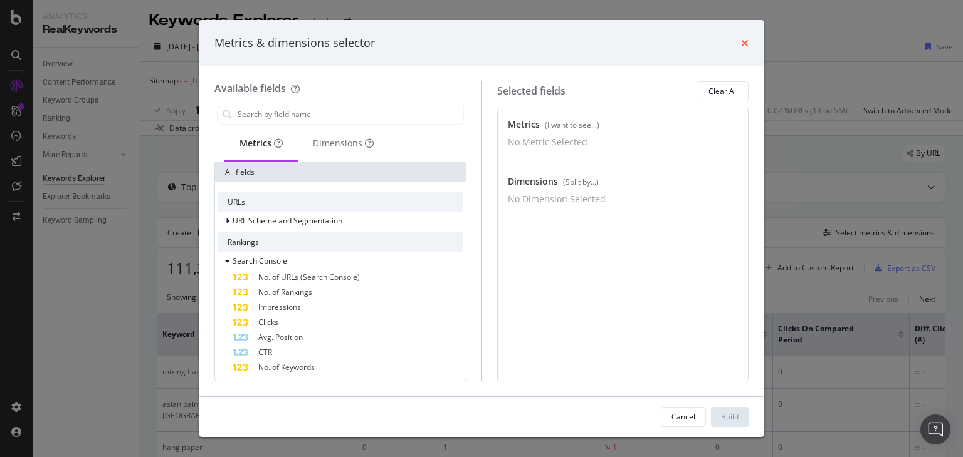
click at [741, 43] on icon "times" at bounding box center [745, 43] width 8 height 10
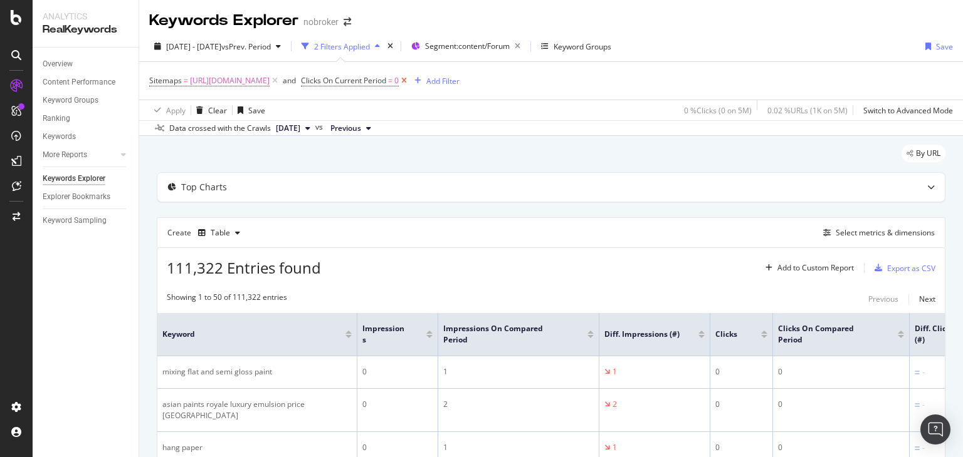
click at [409, 84] on icon at bounding box center [404, 81] width 11 height 13
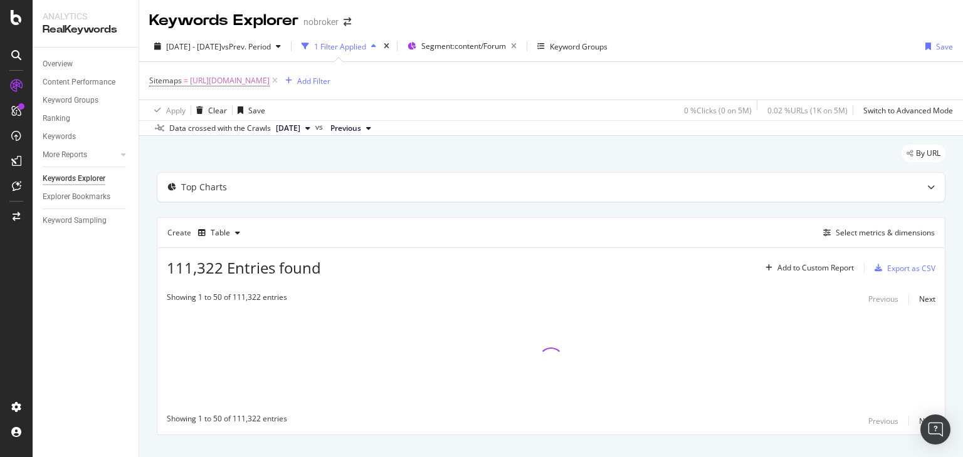
click at [870, 242] on div "Create Table Select metrics & dimensions" at bounding box center [551, 232] width 788 height 30
click at [863, 236] on div "Select metrics & dimensions" at bounding box center [884, 232] width 99 height 11
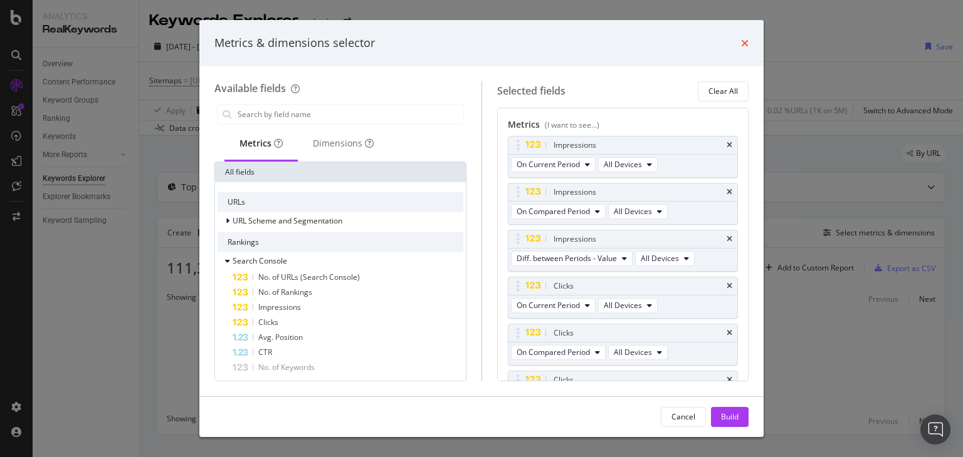
click at [744, 46] on icon "times" at bounding box center [745, 43] width 8 height 10
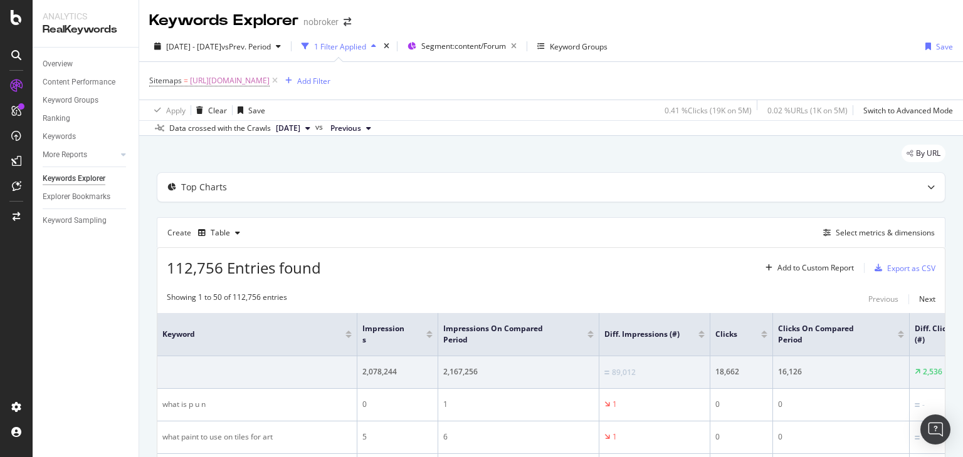
click at [842, 237] on div "Select metrics & dimensions" at bounding box center [884, 232] width 99 height 11
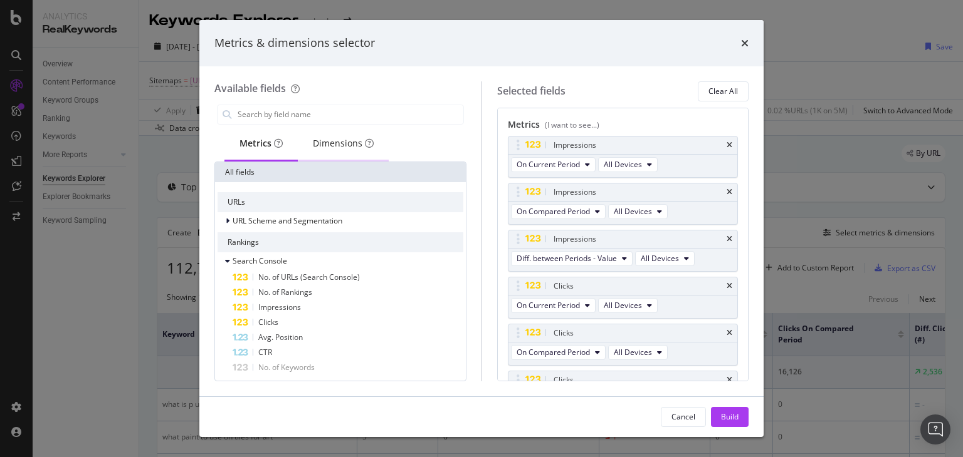
click at [320, 138] on div "Dimensions" at bounding box center [343, 143] width 61 height 13
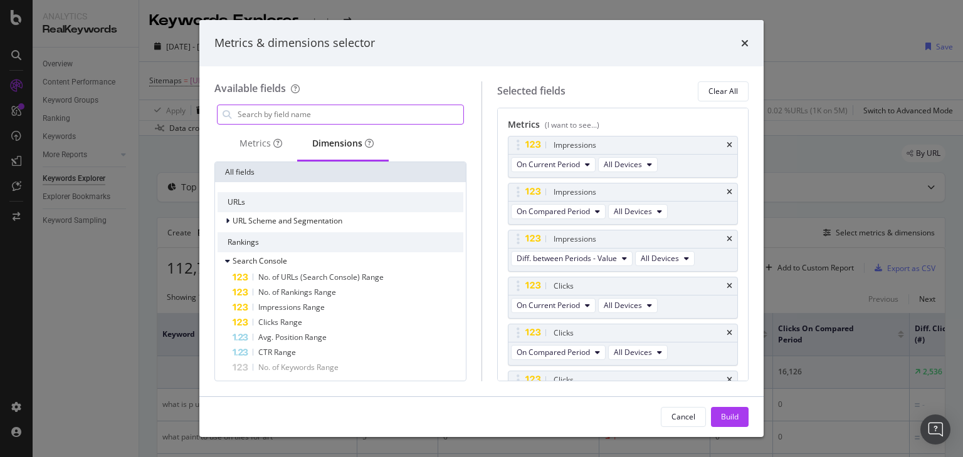
click at [300, 105] on input "modal" at bounding box center [349, 114] width 227 height 19
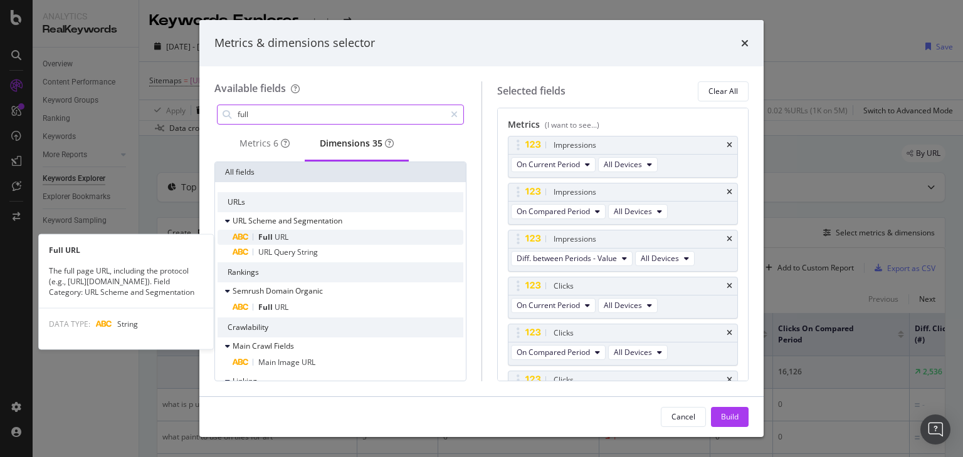
type input "full"
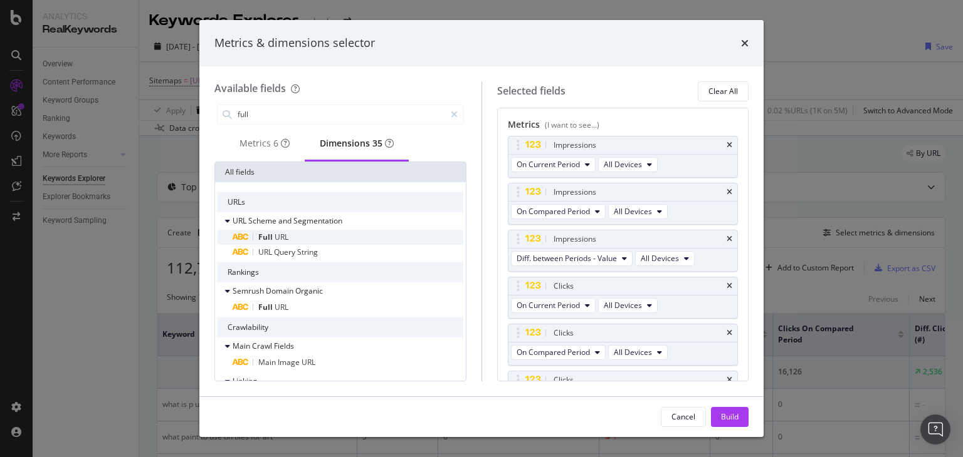
click at [282, 241] on span "URL" at bounding box center [281, 237] width 14 height 11
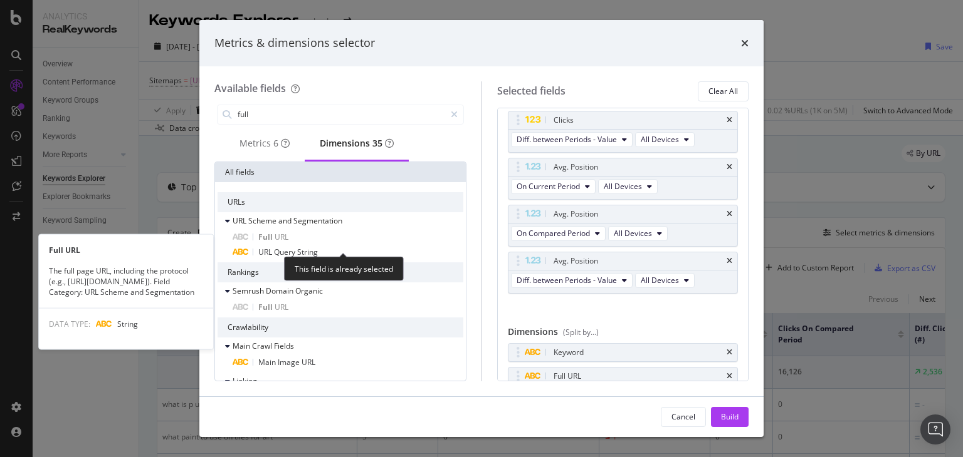
scroll to position [262, 0]
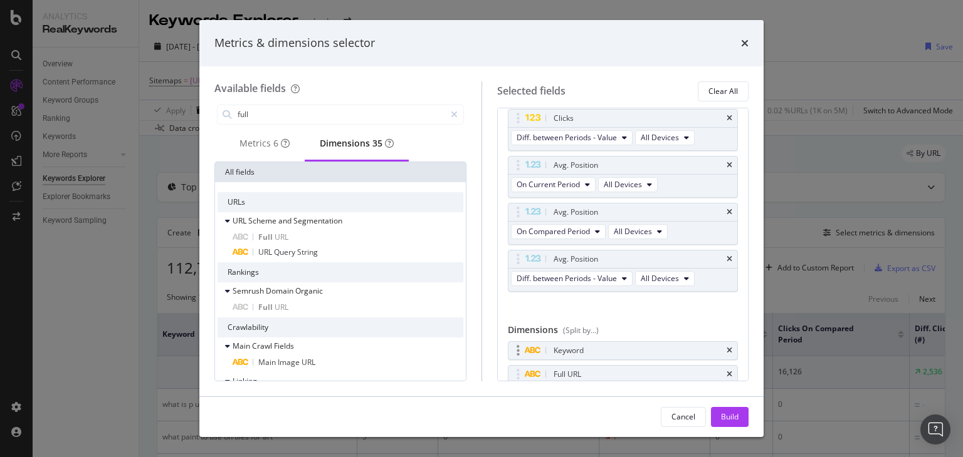
click at [721, 353] on div "Keyword" at bounding box center [622, 351] width 229 height 18
click at [726, 348] on icon "times" at bounding box center [729, 351] width 6 height 8
click at [725, 414] on div "Build" at bounding box center [730, 417] width 18 height 11
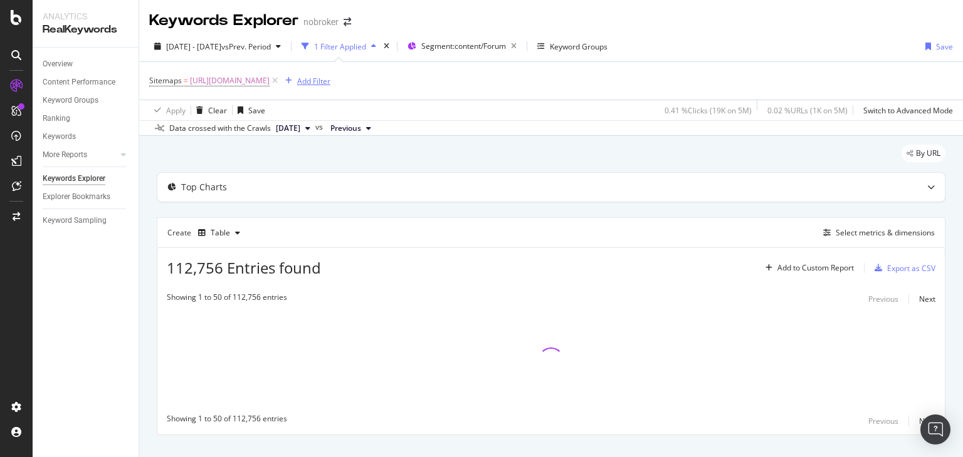
click at [330, 79] on div "Add Filter" at bounding box center [313, 81] width 33 height 11
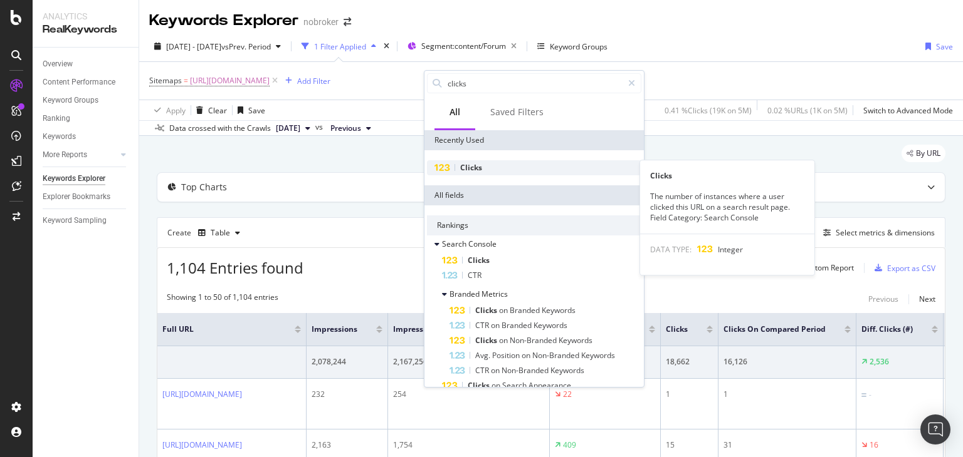
type input "clicks"
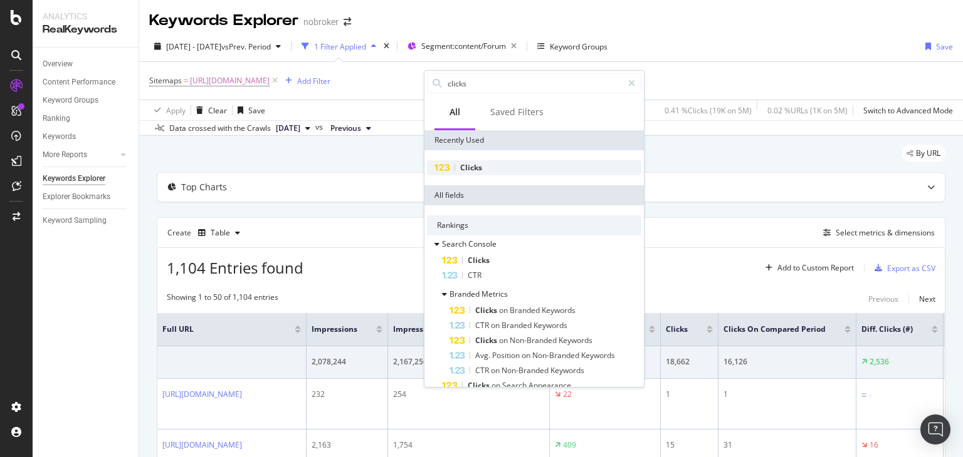
click at [466, 167] on span "Clicks" at bounding box center [471, 167] width 22 height 11
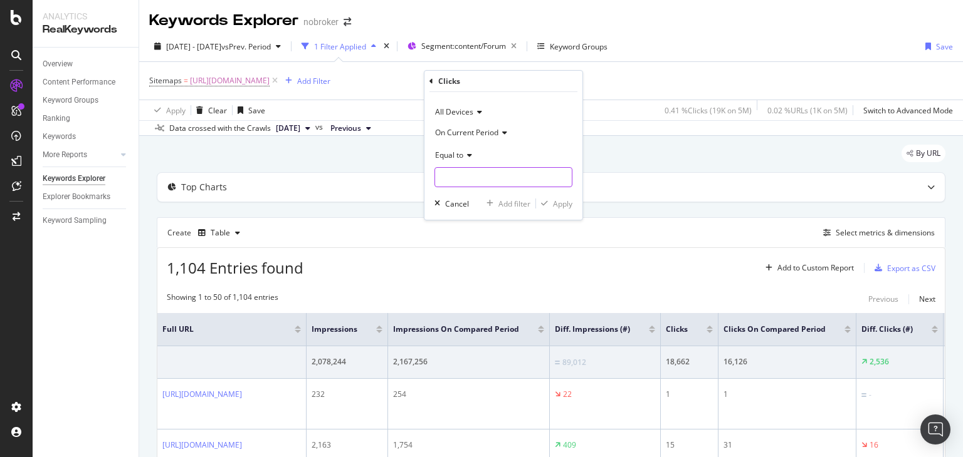
click at [457, 176] on input "number" at bounding box center [503, 177] width 138 height 20
type input "0"
click at [555, 202] on div "Apply" at bounding box center [562, 204] width 19 height 11
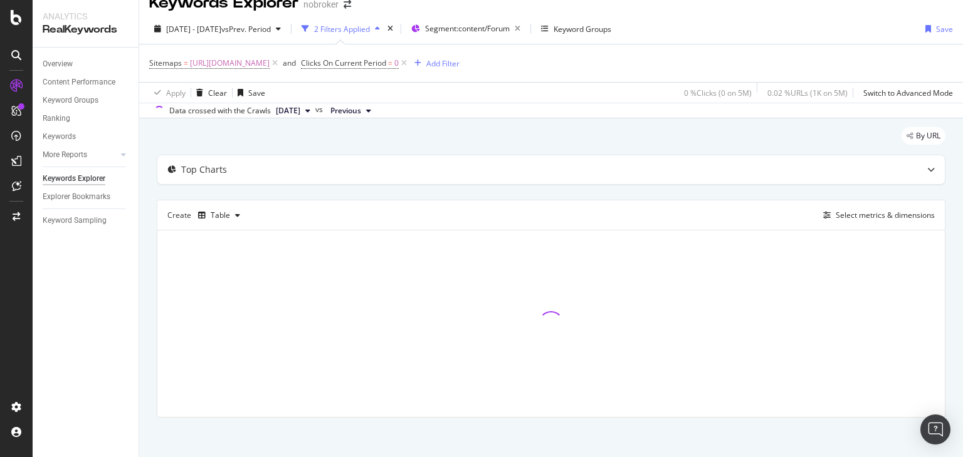
scroll to position [21, 0]
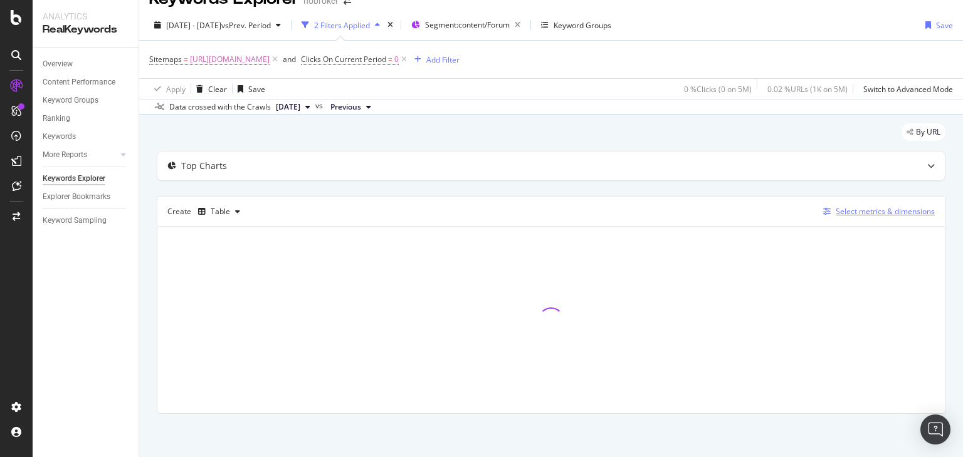
click at [855, 206] on div "Select metrics & dimensions" at bounding box center [884, 211] width 99 height 11
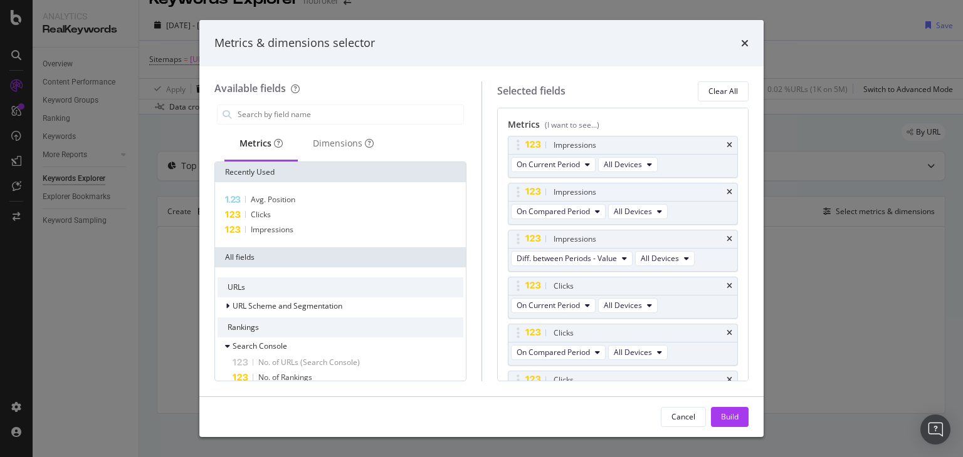
click at [746, 38] on icon "times" at bounding box center [745, 43] width 8 height 10
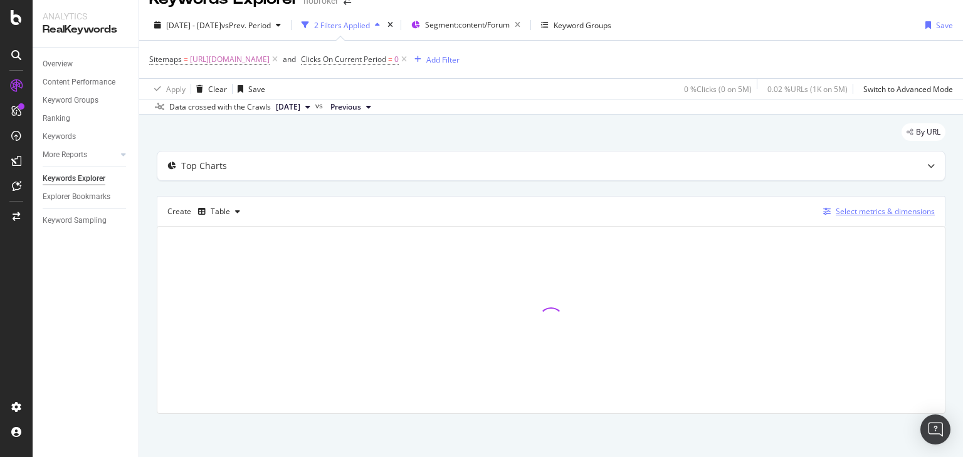
click at [836, 213] on div "Select metrics & dimensions" at bounding box center [884, 211] width 99 height 11
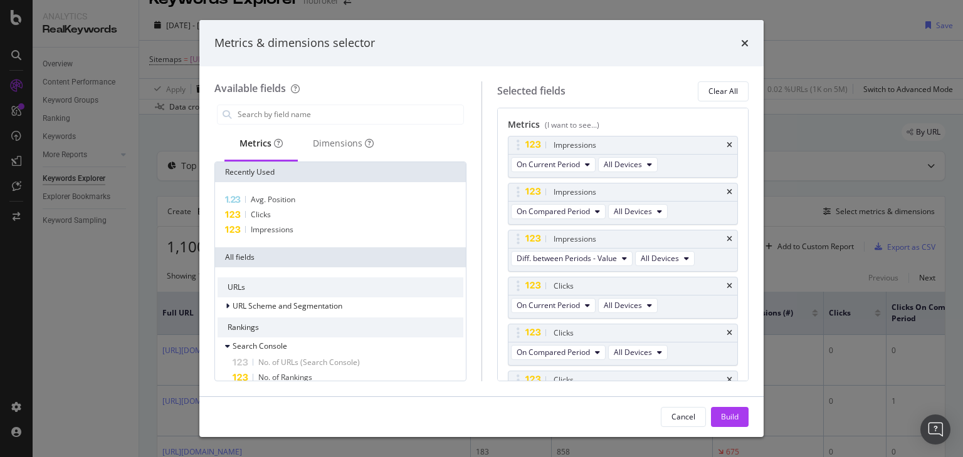
click at [751, 157] on div "Available fields Metrics Dimensions Recently Used Avg. Position Clicks Impressi…" at bounding box center [481, 231] width 564 height 330
click at [795, 156] on div "Metrics & dimensions selector Available fields Metrics Dimensions Recently Used…" at bounding box center [481, 228] width 963 height 457
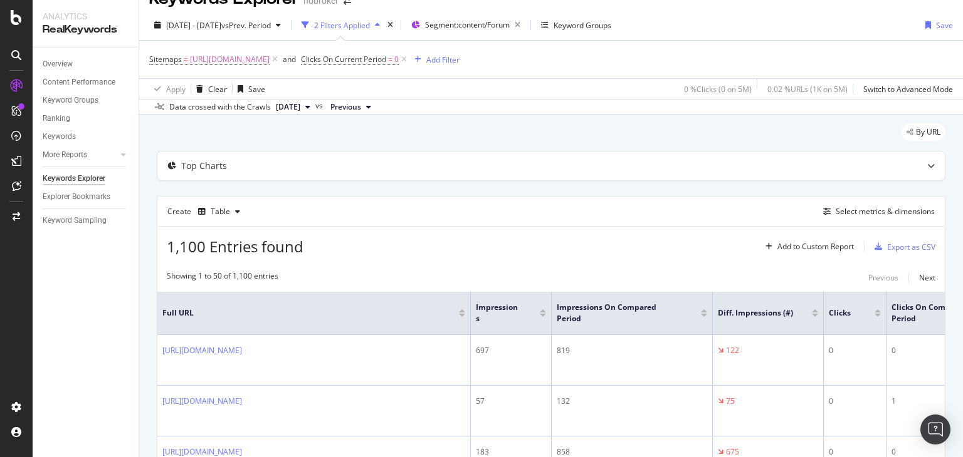
click at [895, 255] on div "Export as CSV" at bounding box center [902, 247] width 66 height 19
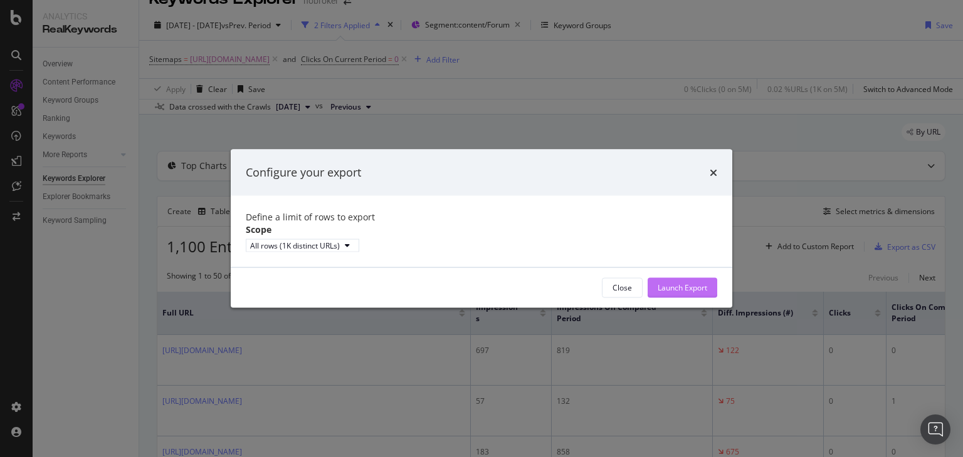
click at [683, 291] on div "Launch Export" at bounding box center [682, 288] width 50 height 11
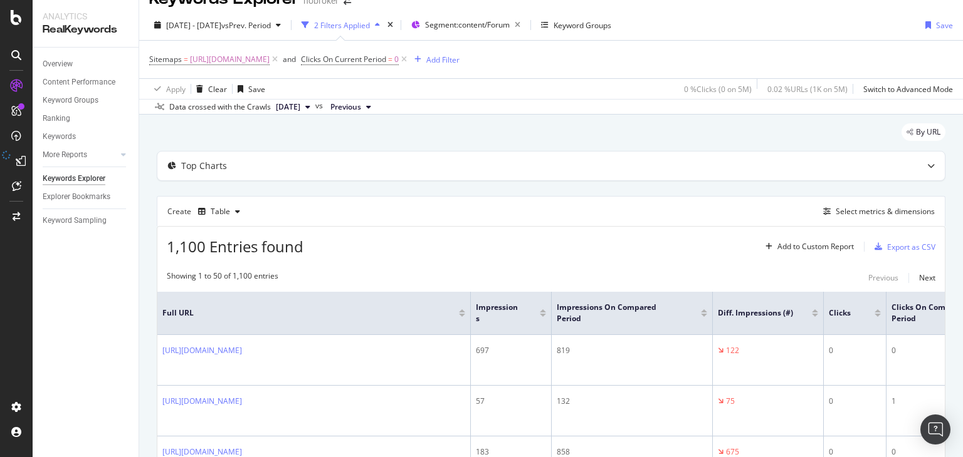
drag, startPoint x: 679, startPoint y: 229, endPoint x: 639, endPoint y: 243, distance: 42.6
click at [639, 243] on div "1,100 Entries found Add to Custom Report Export as CSV" at bounding box center [550, 242] width 787 height 31
drag, startPoint x: 694, startPoint y: 264, endPoint x: 671, endPoint y: 263, distance: 23.3
click at [906, 244] on div "Export as CSV" at bounding box center [911, 247] width 48 height 11
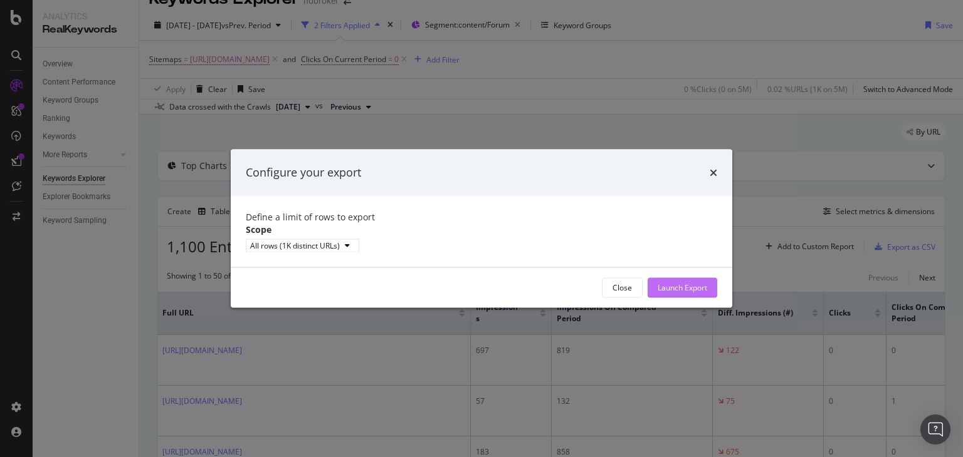
click at [668, 293] on div "Launch Export" at bounding box center [682, 288] width 50 height 11
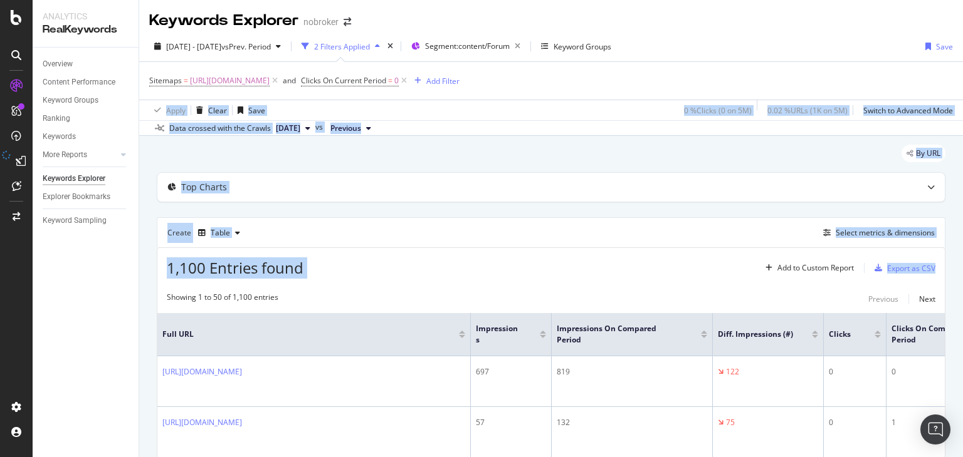
scroll to position [3, 0]
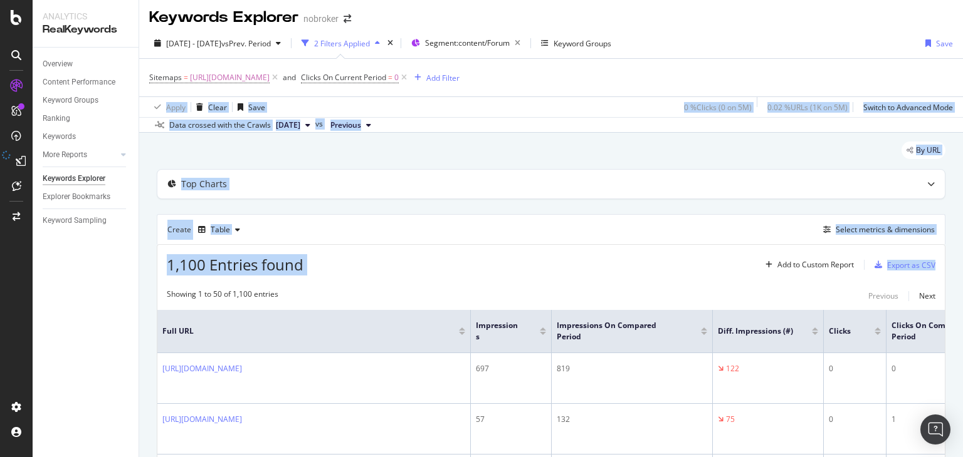
drag, startPoint x: 962, startPoint y: 92, endPoint x: 958, endPoint y: 59, distance: 33.4
click at [958, 59] on div "Keywords Explorer nobroker [DATE] - [DATE] vs Prev. Period 2 Filters Applied Se…" at bounding box center [550, 228] width 823 height 457
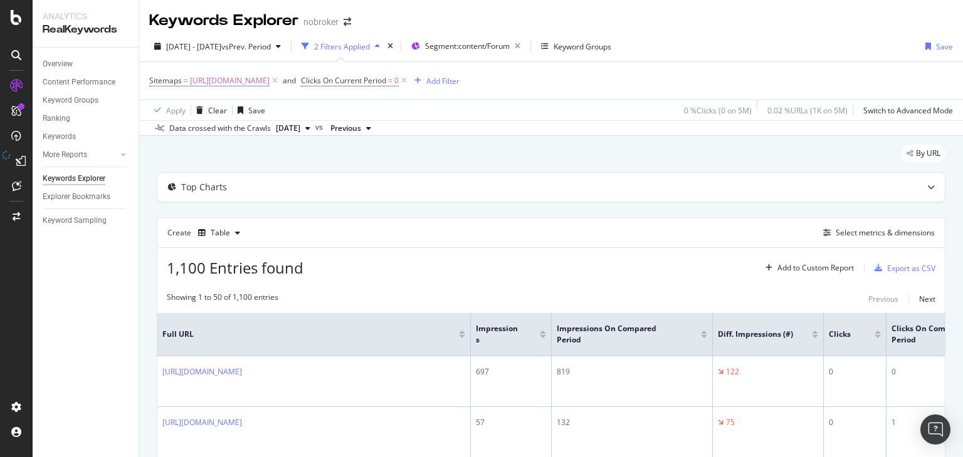
click at [865, 46] on div "[DATE] - [DATE] vs Prev. Period 2 Filters Applied Segment: content/Forum Keywor…" at bounding box center [550, 48] width 823 height 25
